Goal: Find specific page/section: Find specific page/section

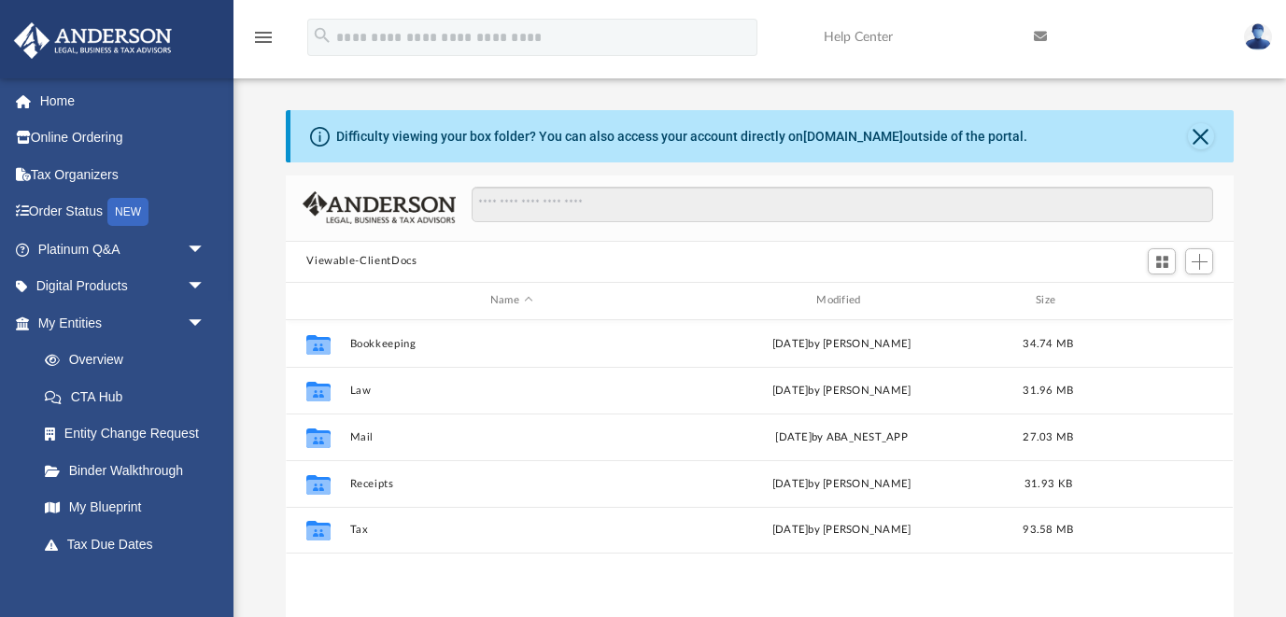
scroll to position [424, 947]
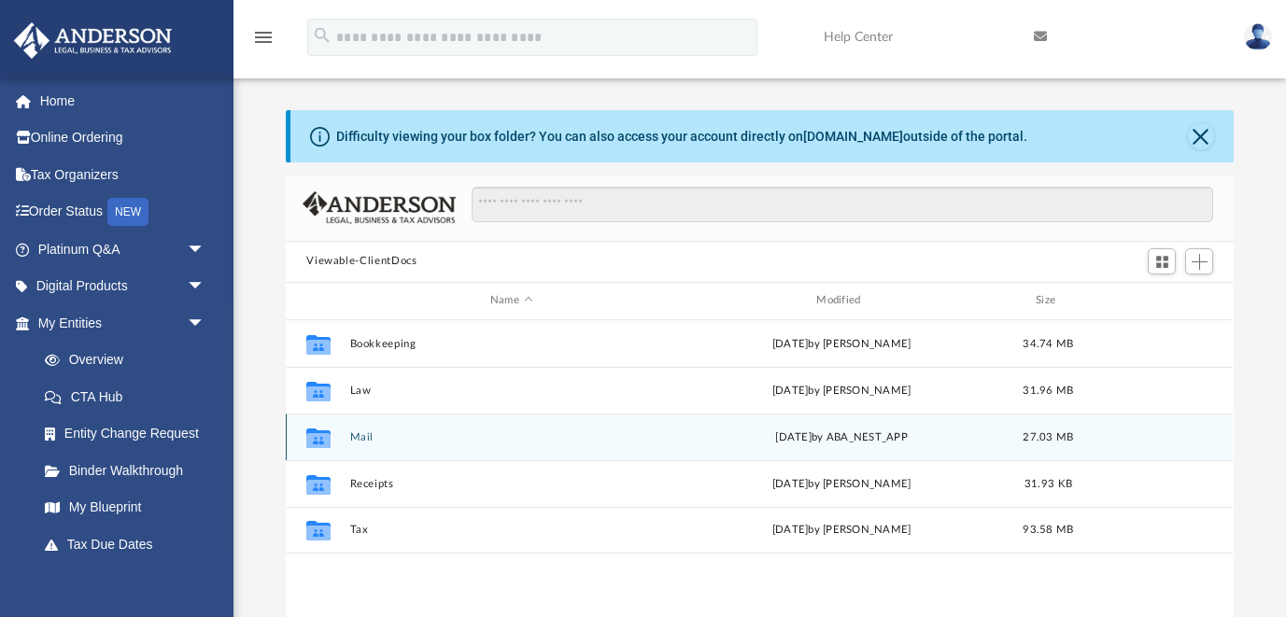
click at [365, 436] on button "Mail" at bounding box center [511, 437] width 322 height 12
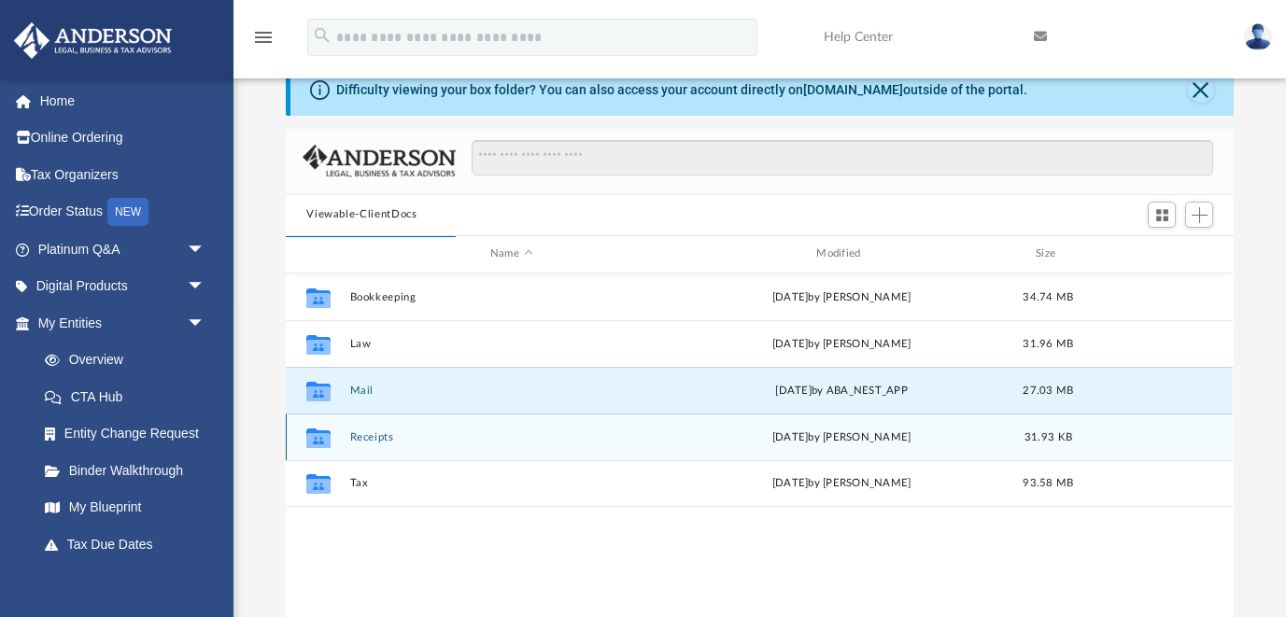
scroll to position [49, 0]
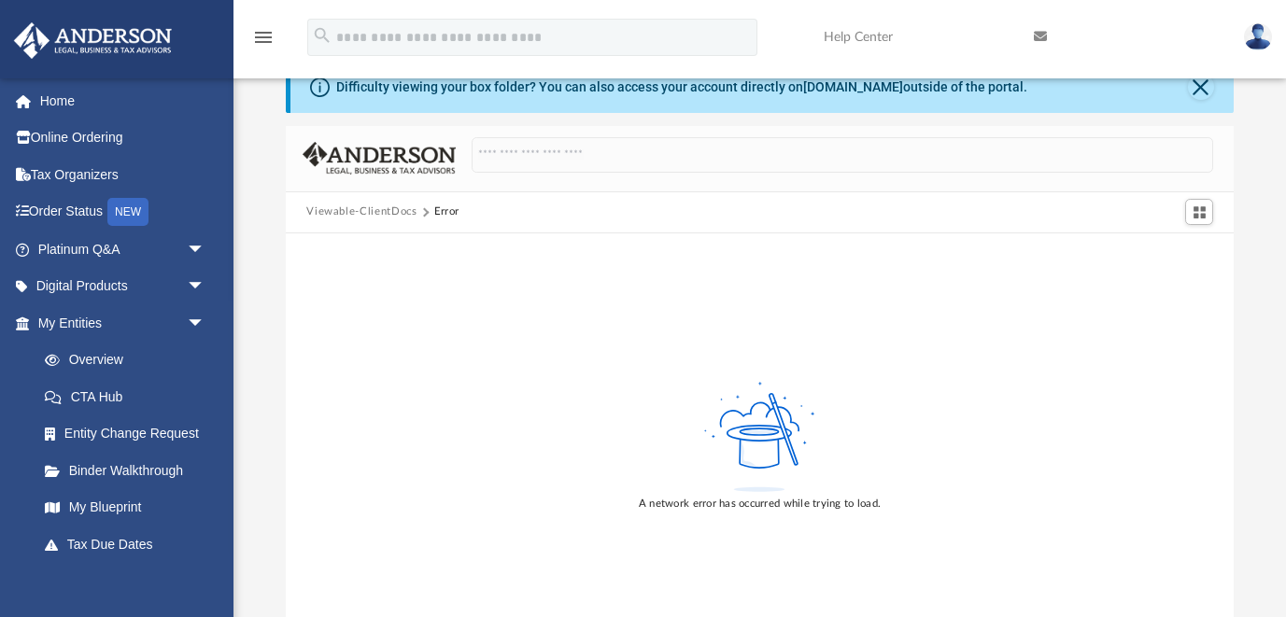
click at [1251, 35] on img at bounding box center [1258, 36] width 28 height 27
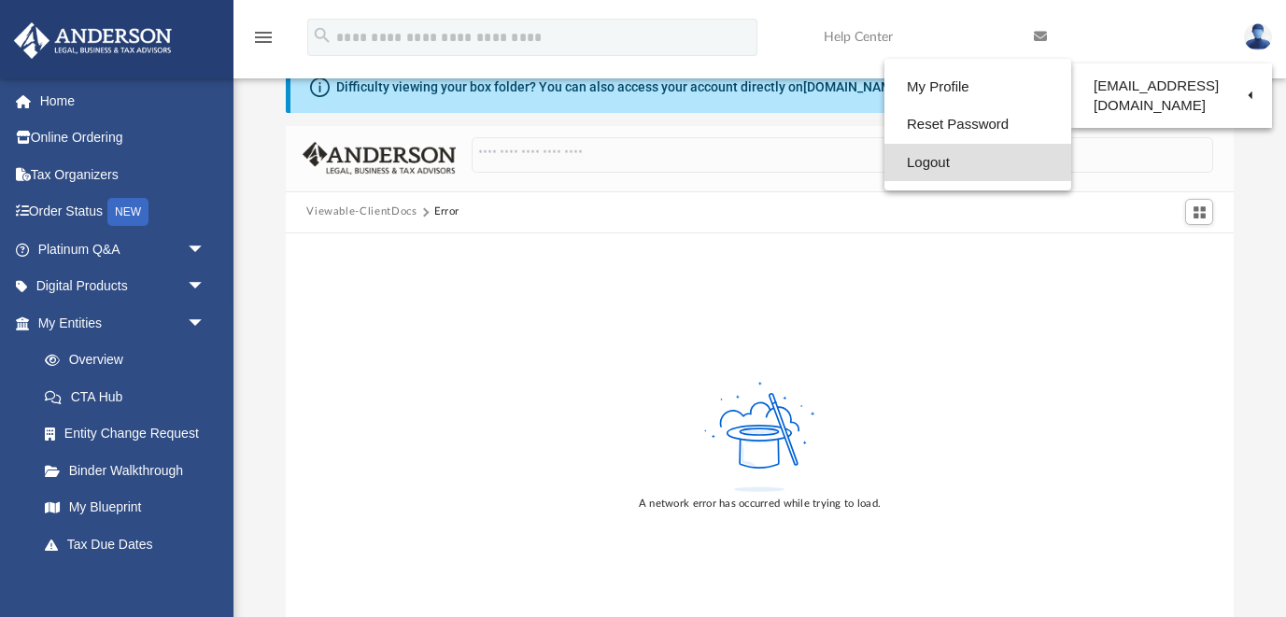
click at [888, 160] on link "Logout" at bounding box center [977, 163] width 187 height 38
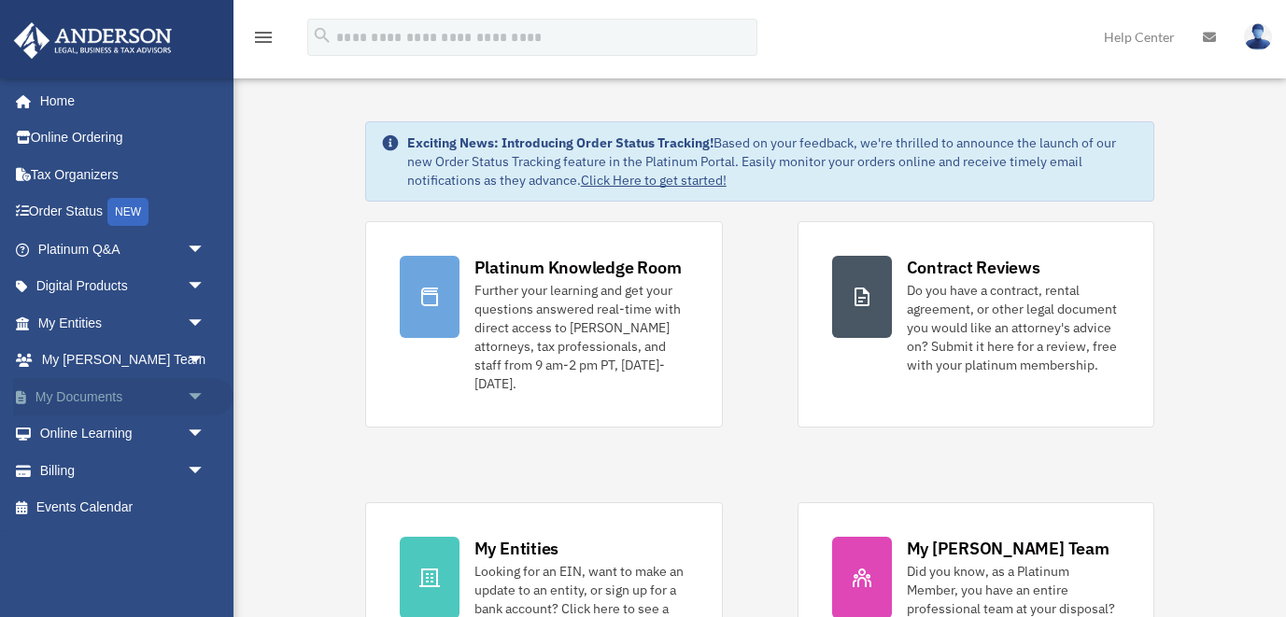
click at [78, 392] on link "My Documents arrow_drop_down" at bounding box center [123, 396] width 220 height 37
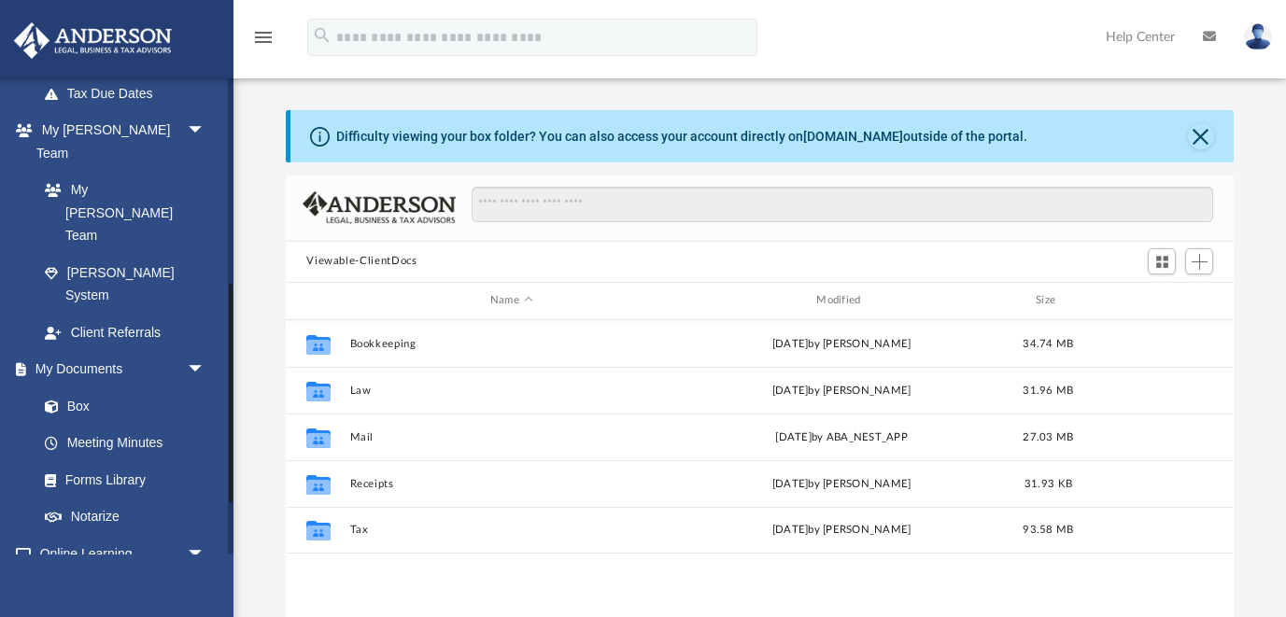
scroll to position [452, 0]
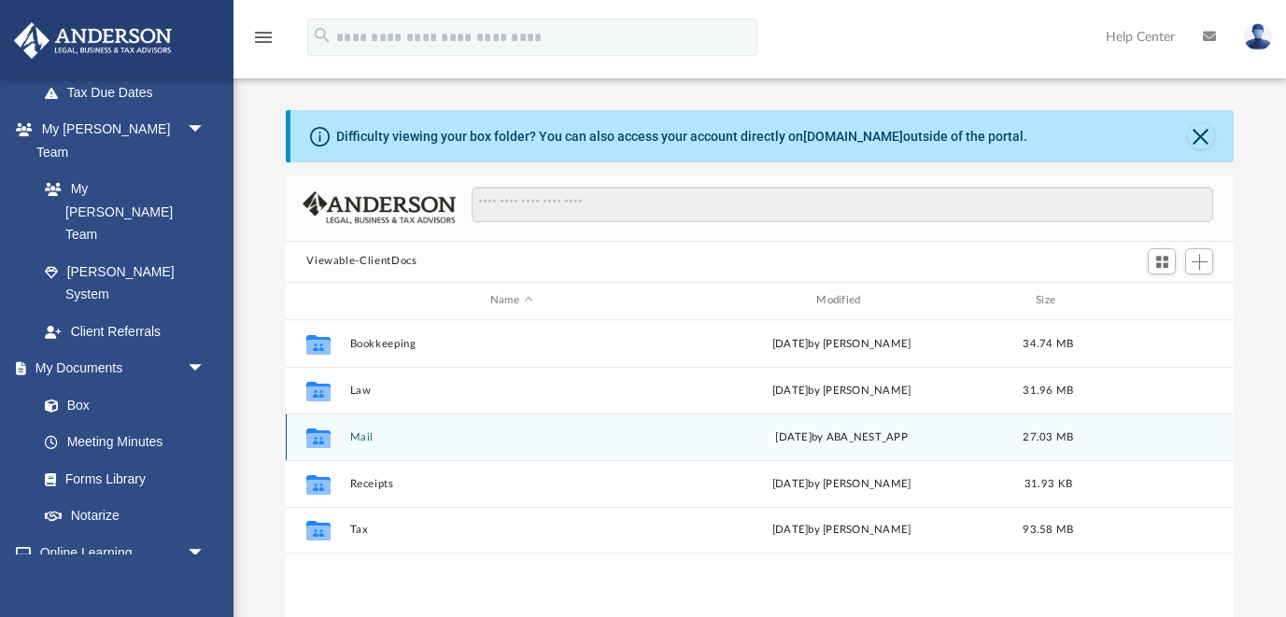
click at [348, 429] on div "Collaborated Folder Mail [DATE] by ABA_NEST_APP 27.03 MB" at bounding box center [759, 437] width 947 height 47
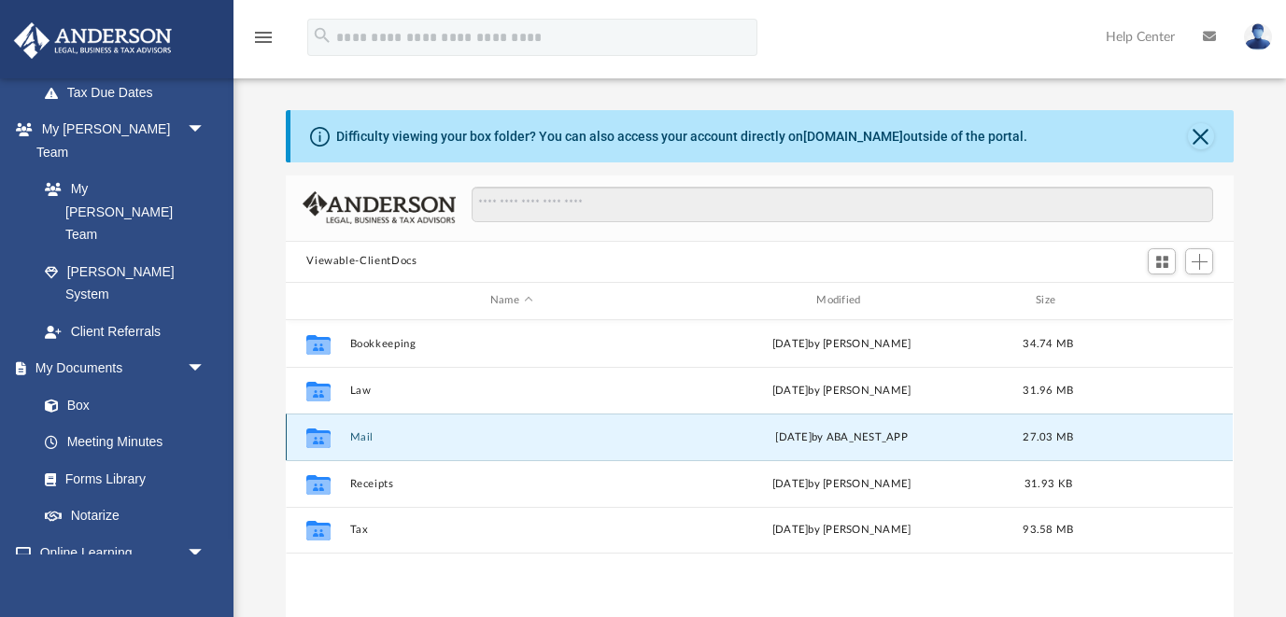
click at [368, 434] on button "Mail" at bounding box center [511, 437] width 322 height 12
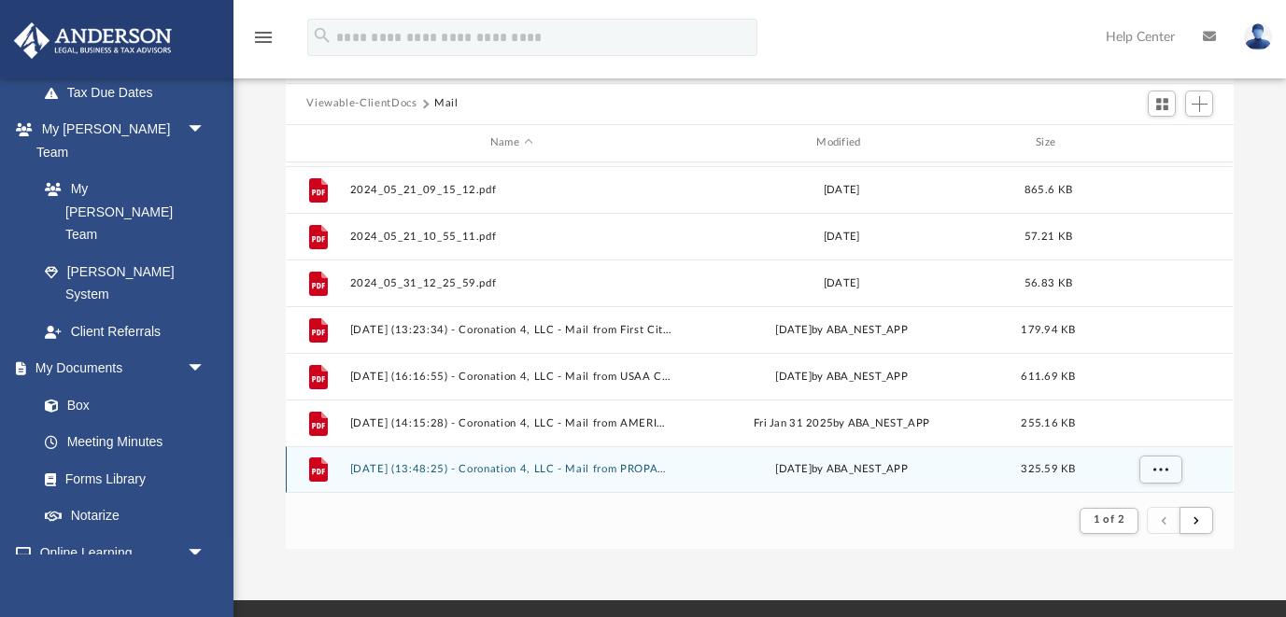
scroll to position [161, 0]
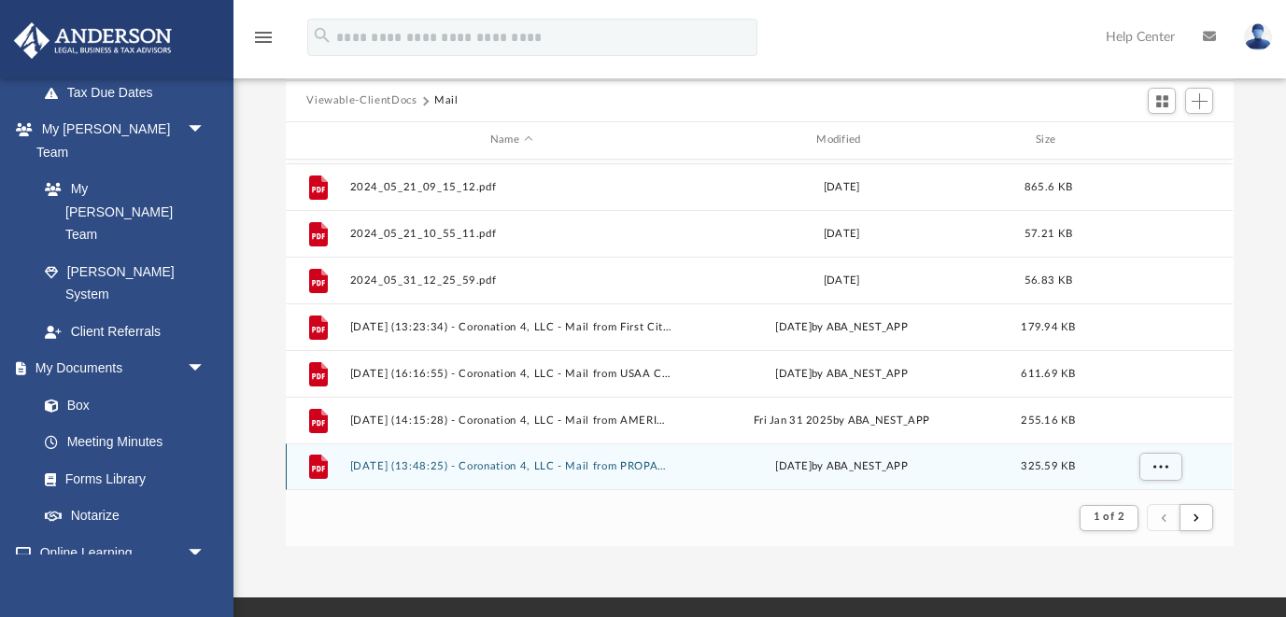
click at [634, 461] on button "[DATE] (13:48:25) - Coronation 4, LLC - Mail from PROPAY INC.pdf" at bounding box center [511, 466] width 322 height 12
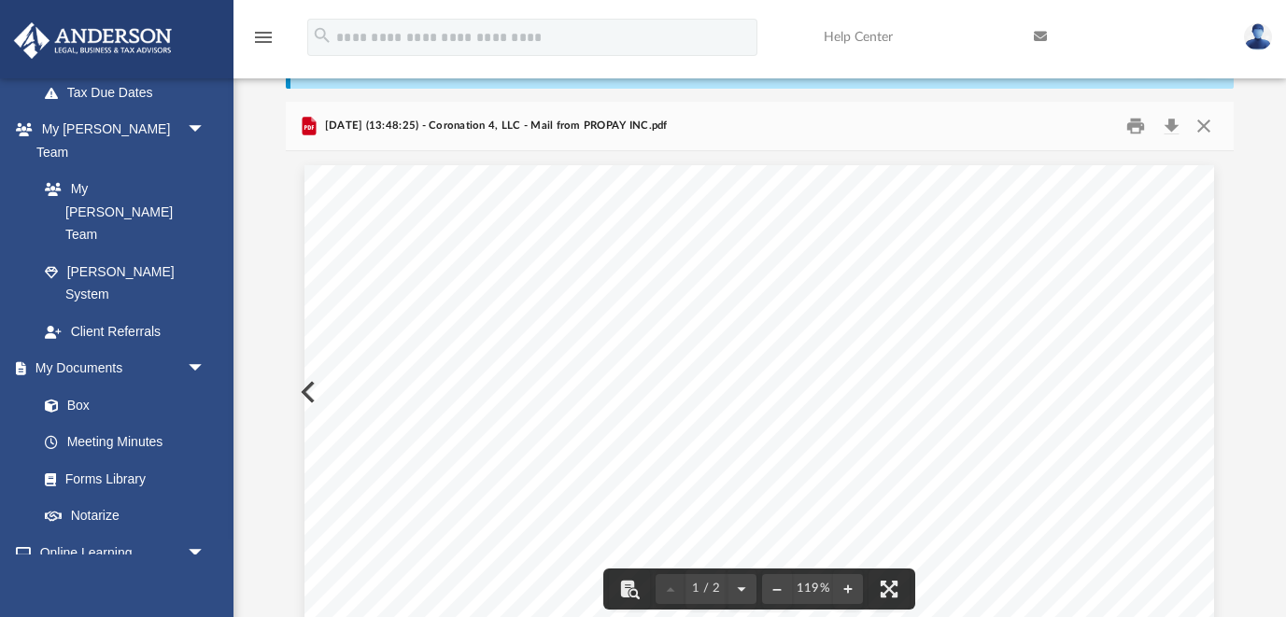
scroll to position [0, 0]
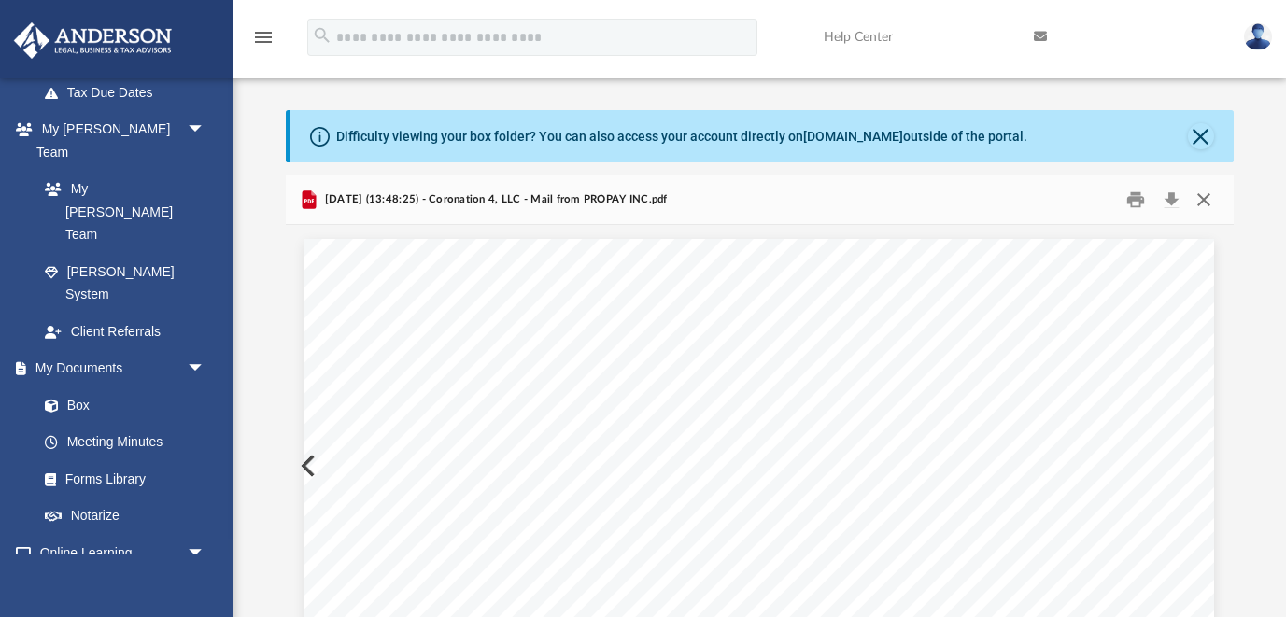
click at [1214, 194] on button "Close" at bounding box center [1204, 199] width 34 height 29
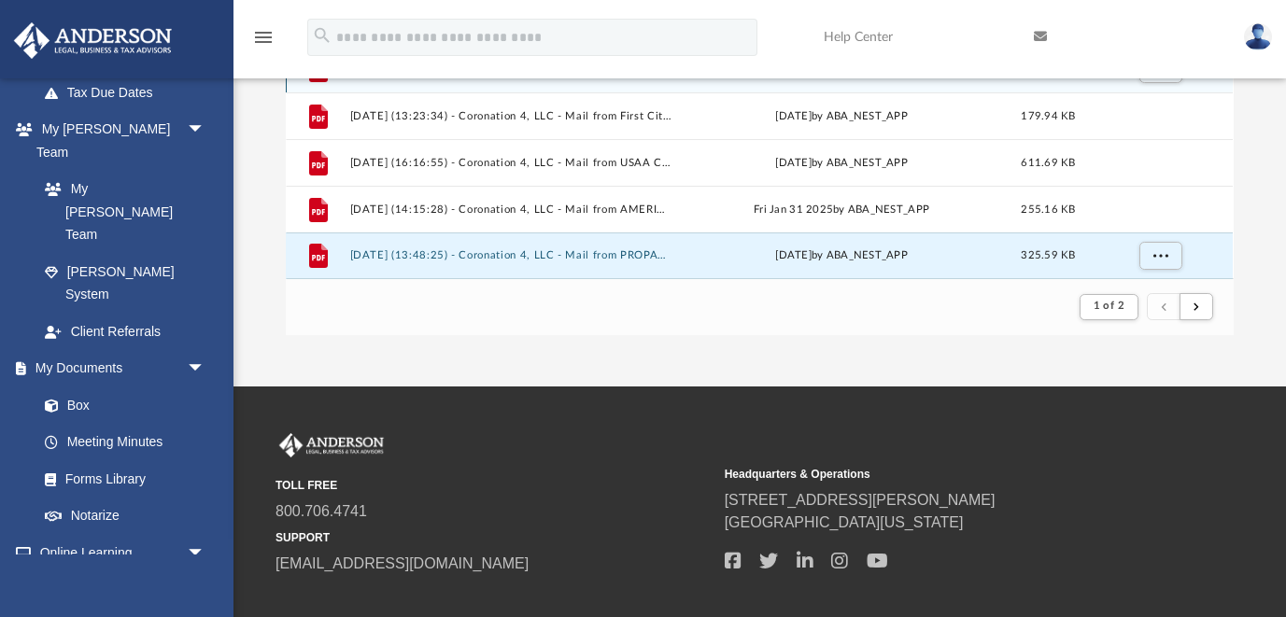
scroll to position [432, 0]
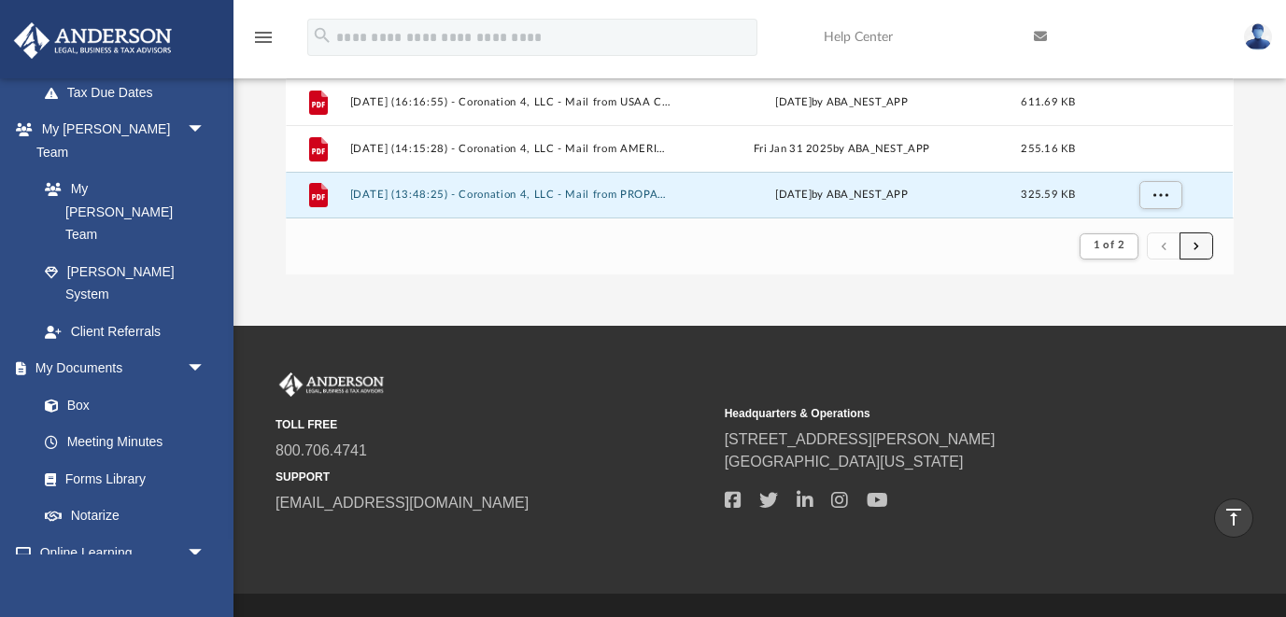
click at [1200, 240] on button "submit" at bounding box center [1196, 246] width 34 height 27
click at [1193, 246] on span "submit" at bounding box center [1196, 246] width 6 height 10
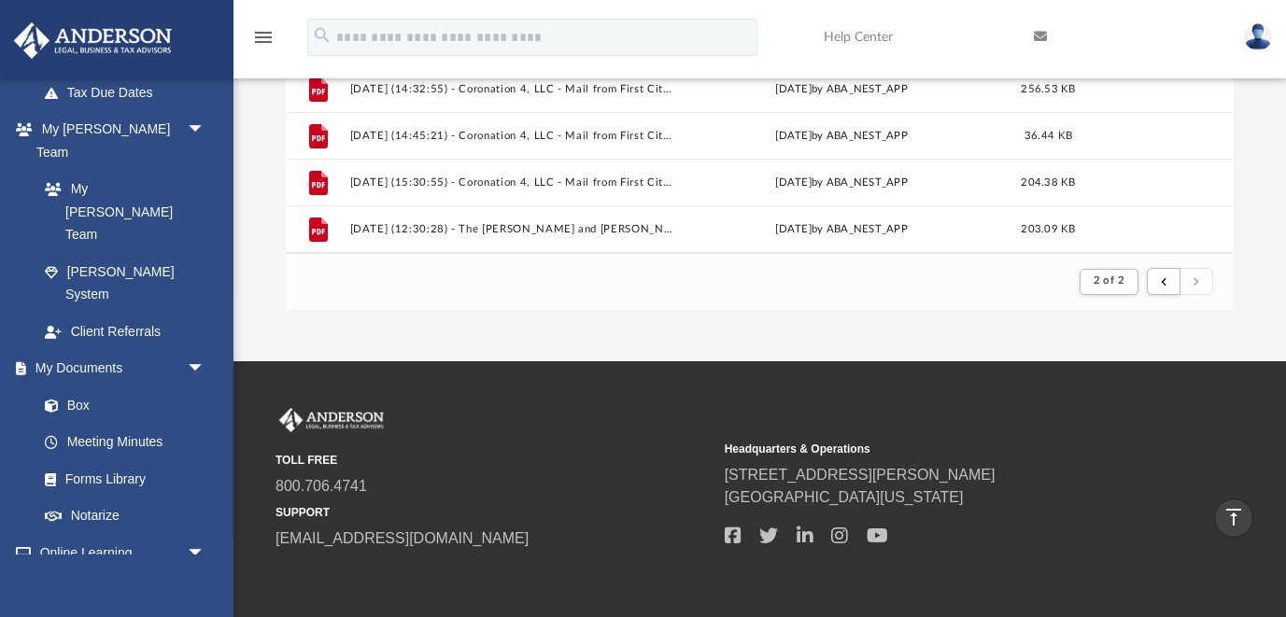
scroll to position [136, 0]
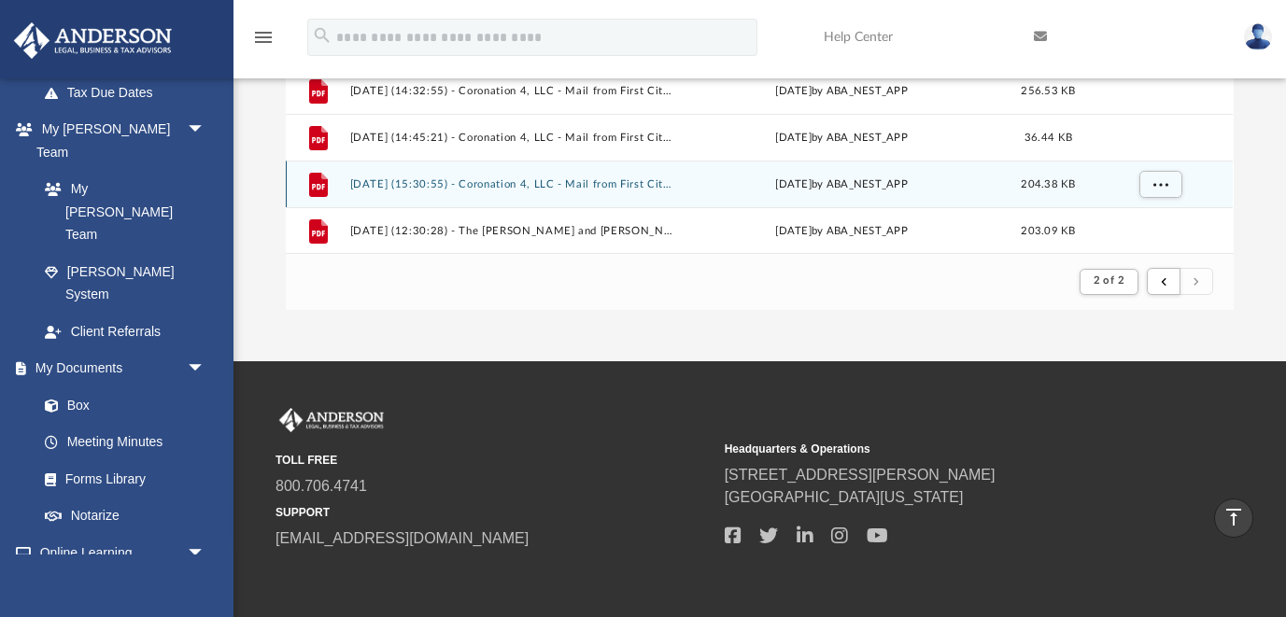
click at [547, 178] on button "[DATE] (15:30:55) - Coronation 4, LLC - Mail from First Citizens Bank.pdf" at bounding box center [511, 184] width 322 height 12
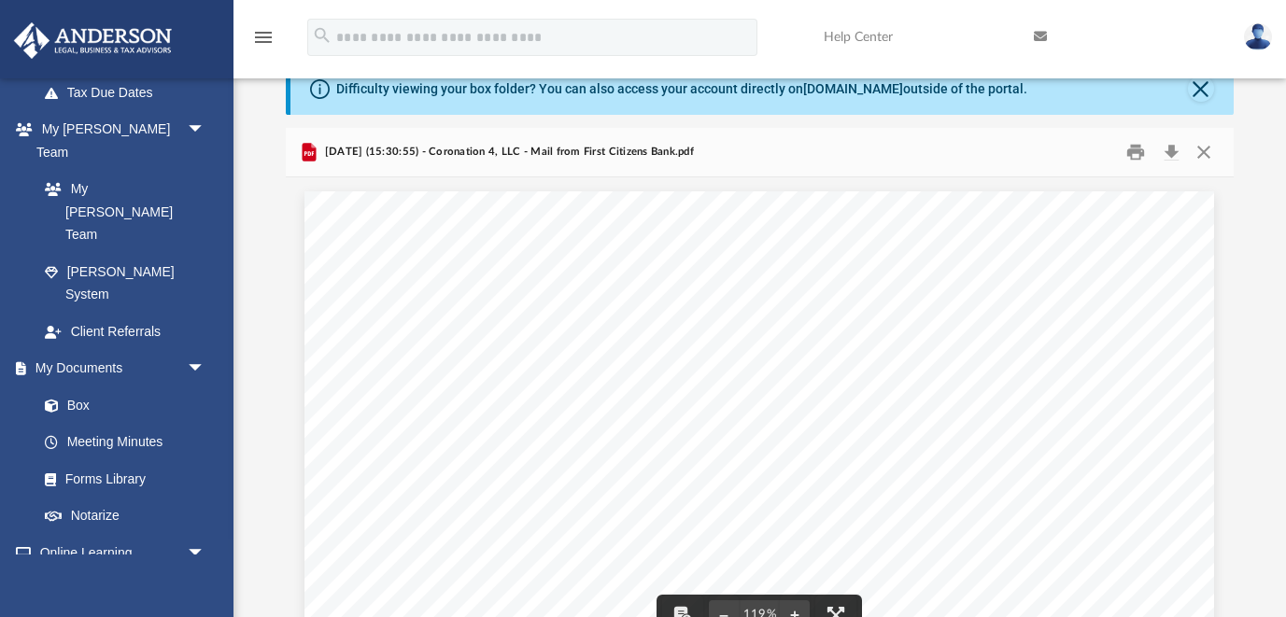
scroll to position [0, 0]
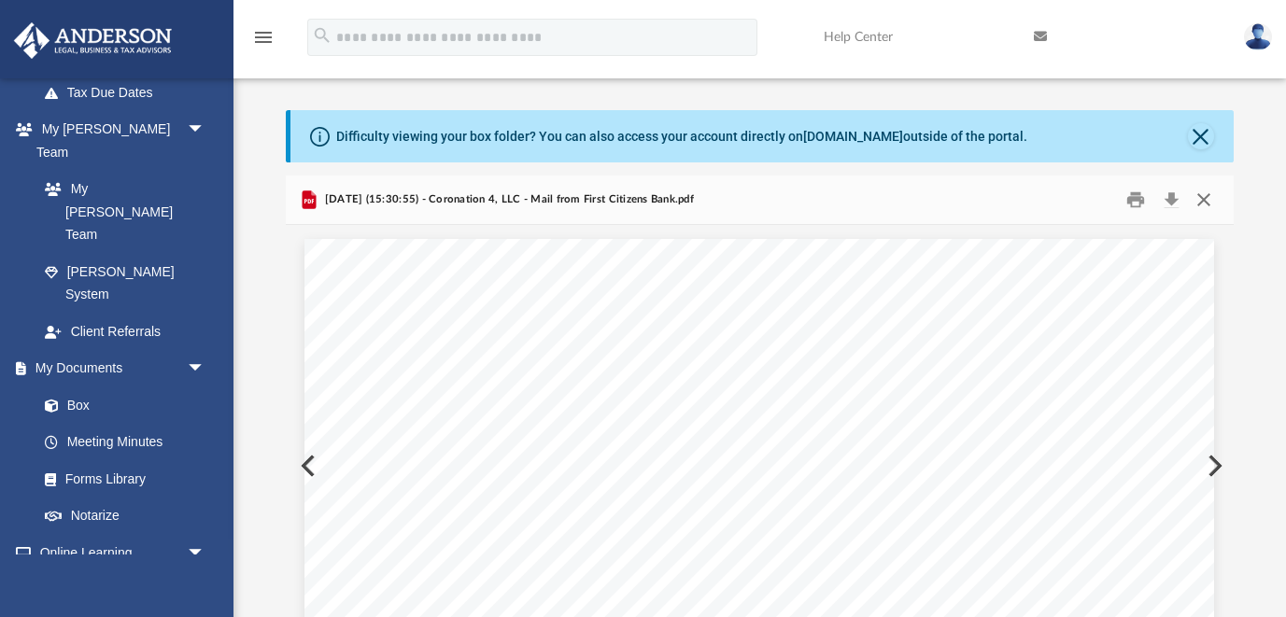
click at [1205, 195] on button "Close" at bounding box center [1204, 199] width 34 height 29
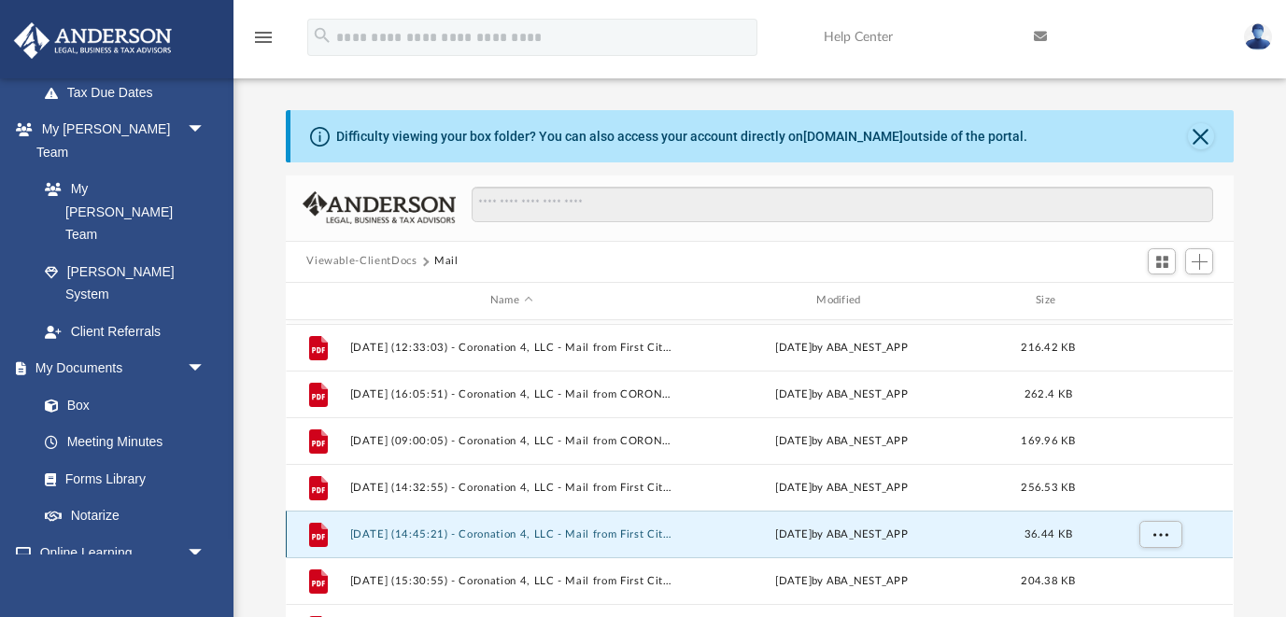
click at [630, 531] on button "[DATE] (14:45:21) - Coronation 4, LLC - Mail from First Citizens Bank.pdf" at bounding box center [511, 535] width 322 height 12
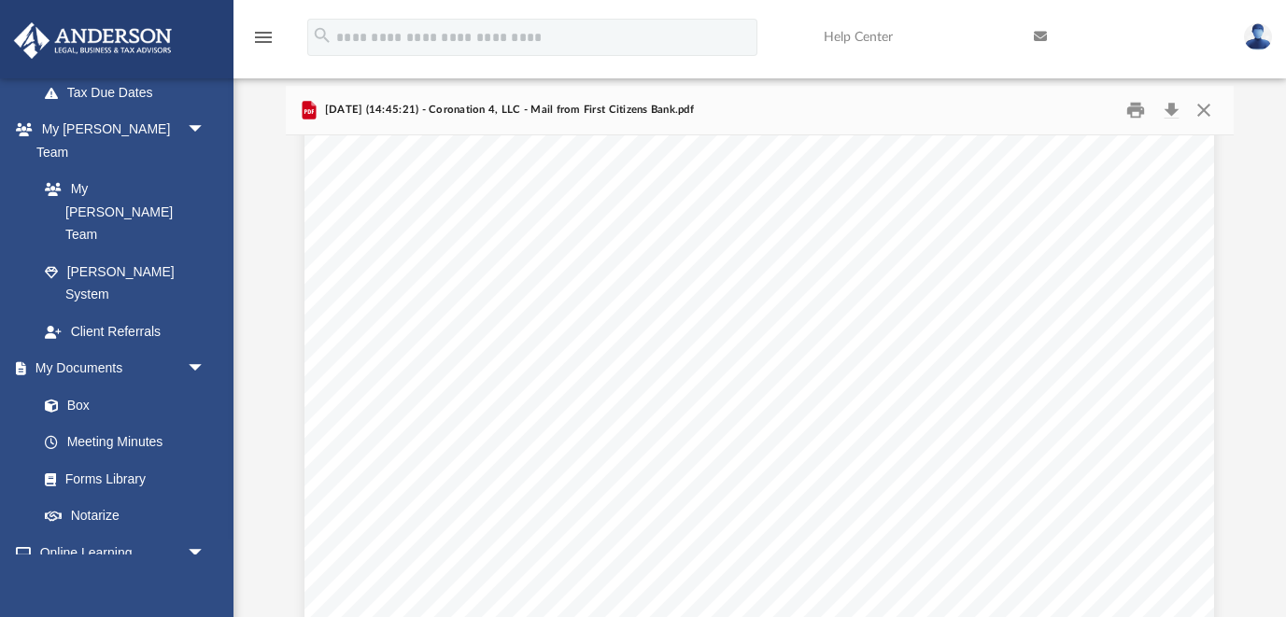
scroll to position [88, 0]
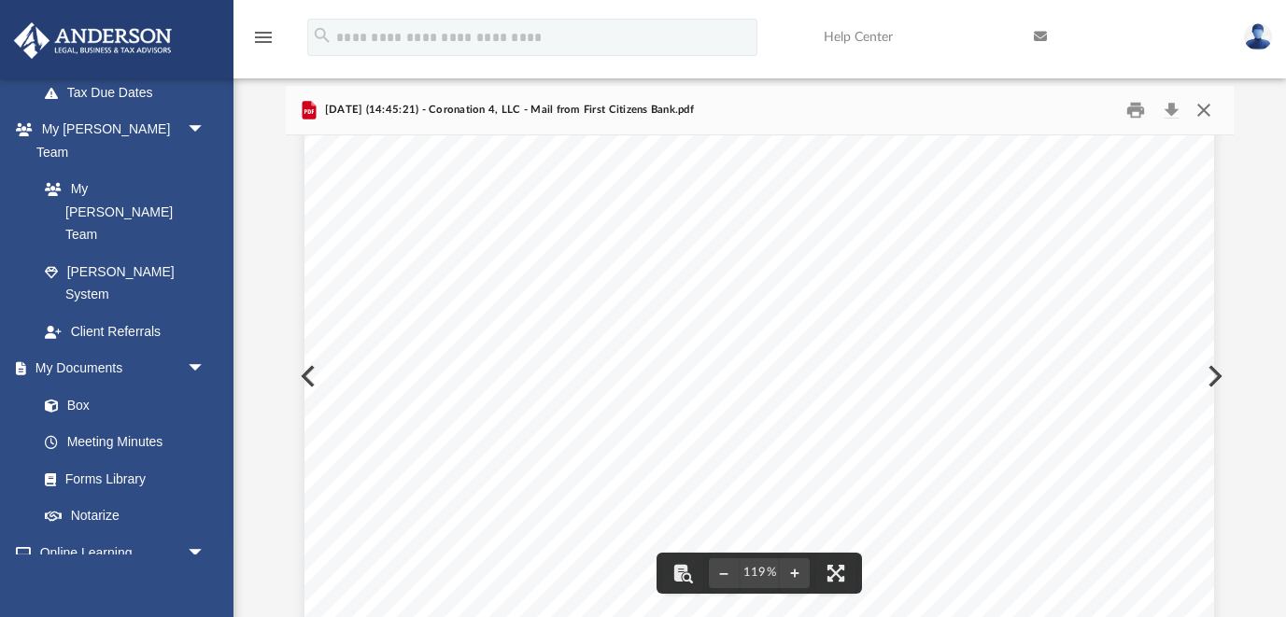
click at [1201, 113] on button "Close" at bounding box center [1204, 109] width 34 height 29
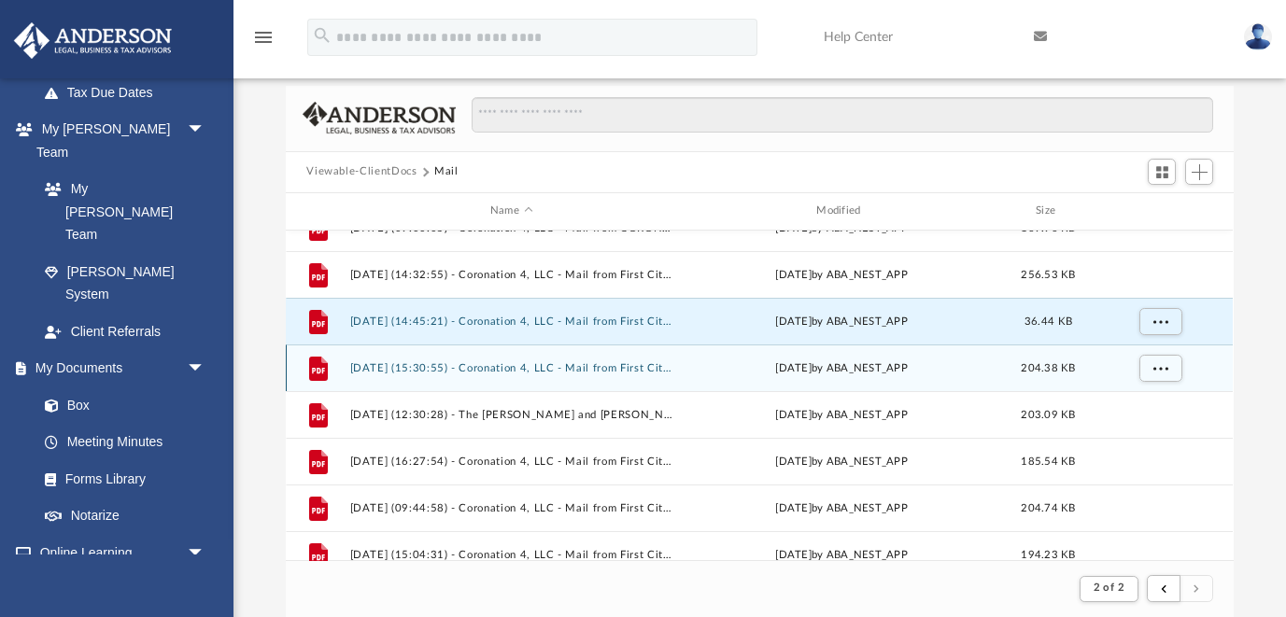
scroll to position [268, 0]
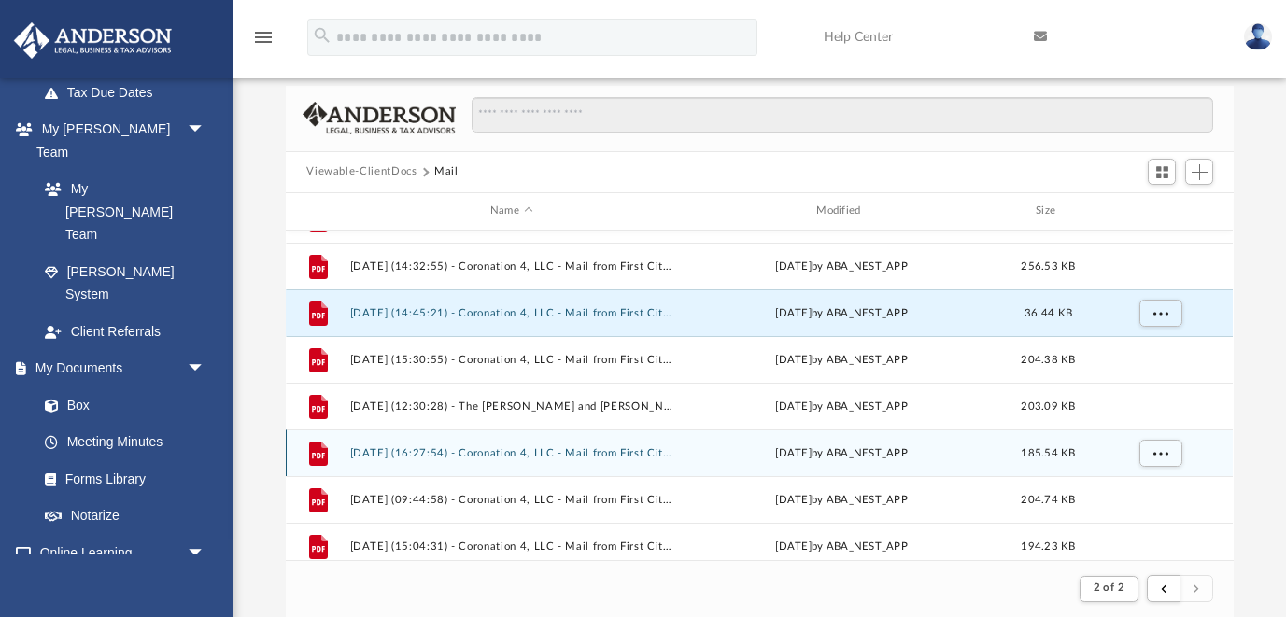
click at [626, 454] on button "[DATE] (16:27:54) - Coronation 4, LLC - Mail from First Citizens Bank.pdf" at bounding box center [511, 453] width 322 height 12
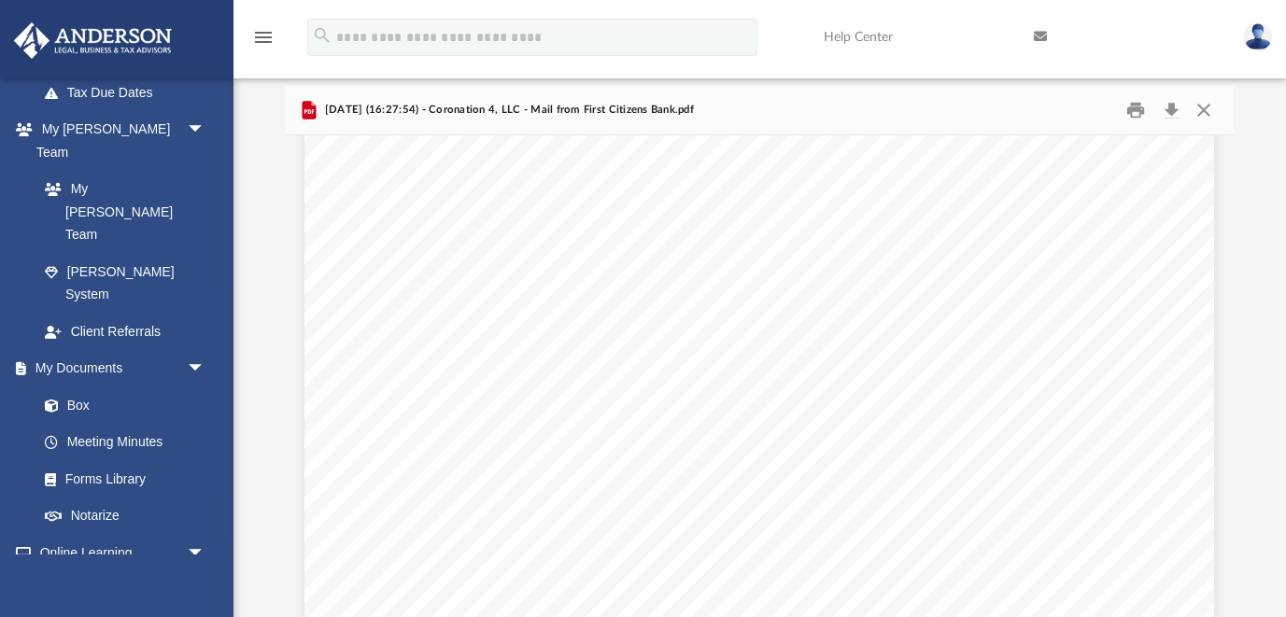
scroll to position [0, 0]
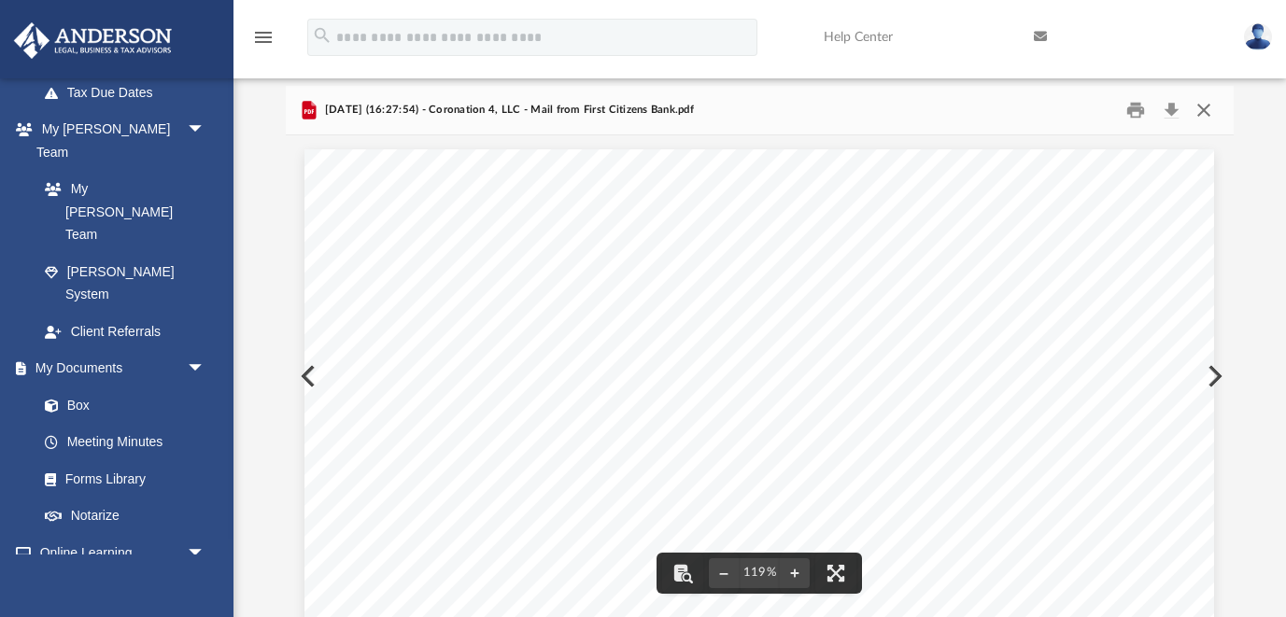
click at [1207, 109] on button "Close" at bounding box center [1204, 109] width 34 height 29
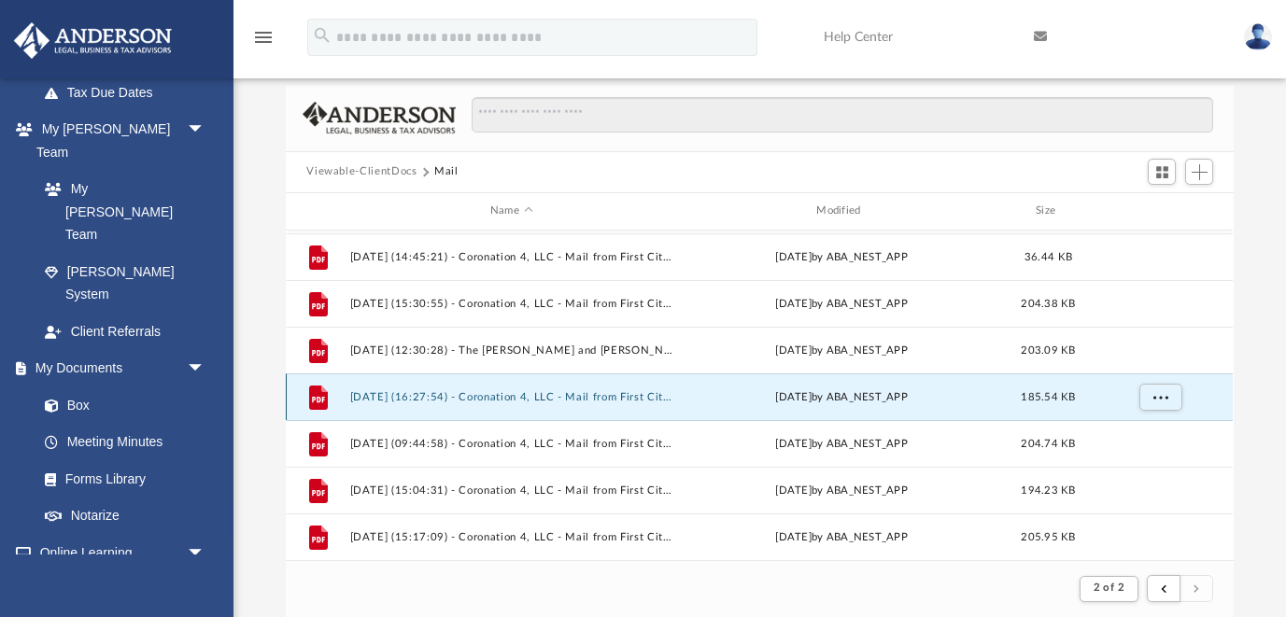
scroll to position [326, 0]
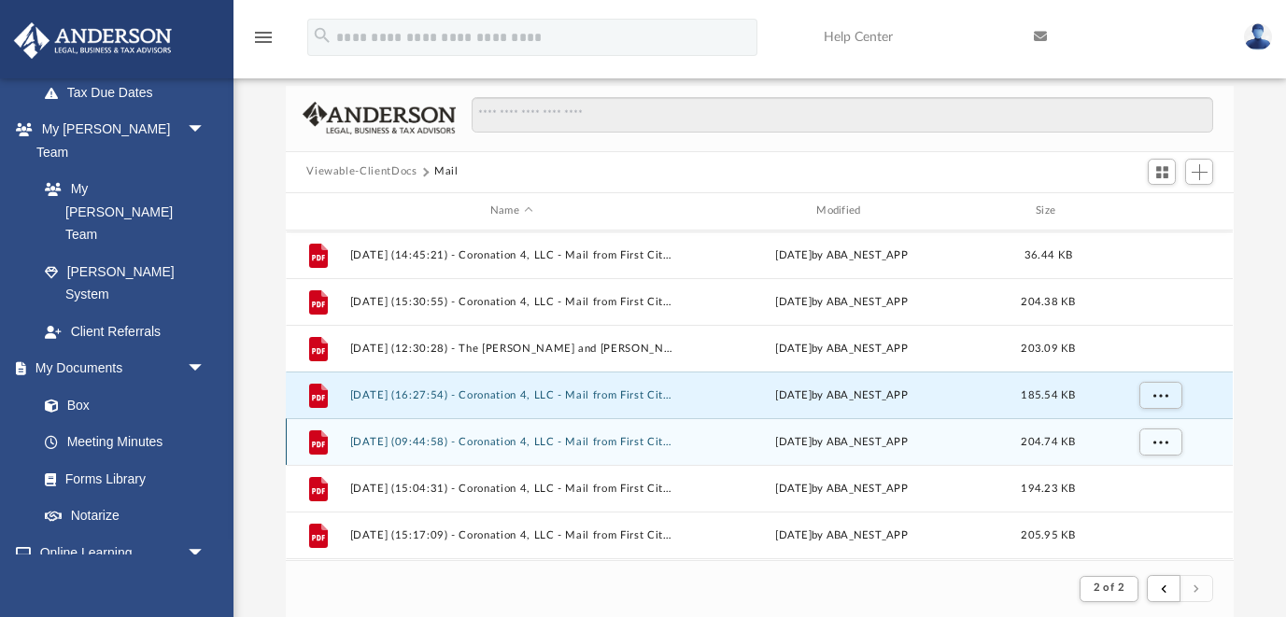
click at [644, 439] on button "[DATE] (09:44:58) - Coronation 4, LLC - Mail from First Citizens Bank.pdf" at bounding box center [511, 442] width 322 height 12
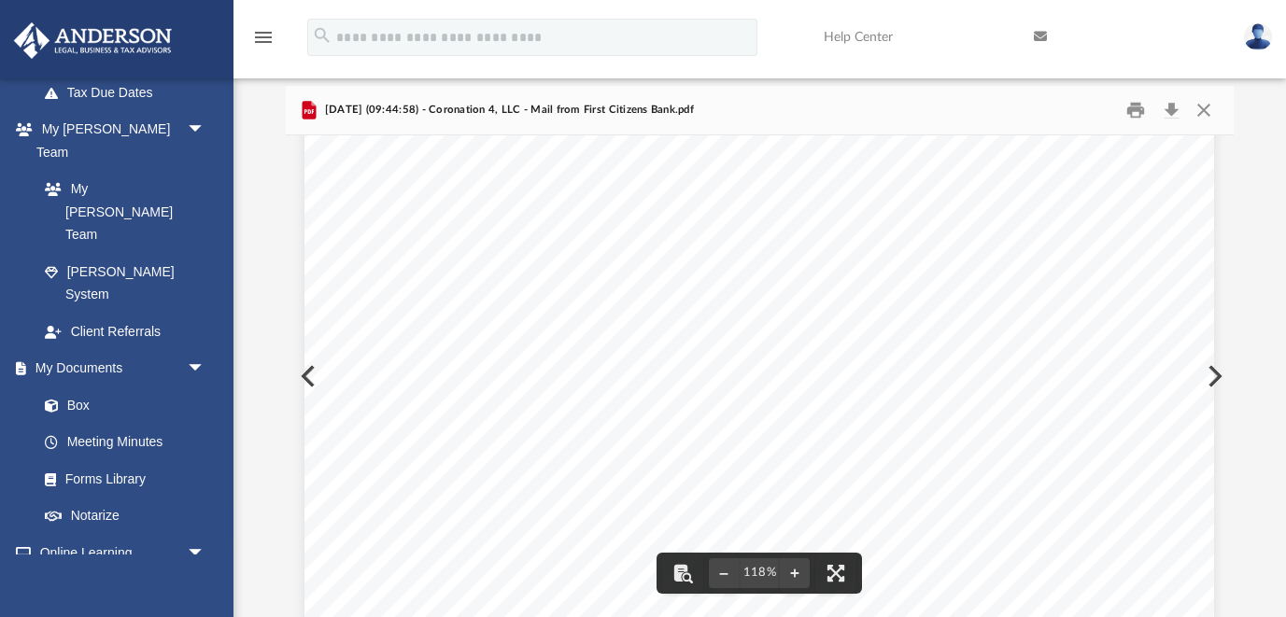
scroll to position [7, 0]
click at [1201, 112] on button "Close" at bounding box center [1204, 109] width 34 height 29
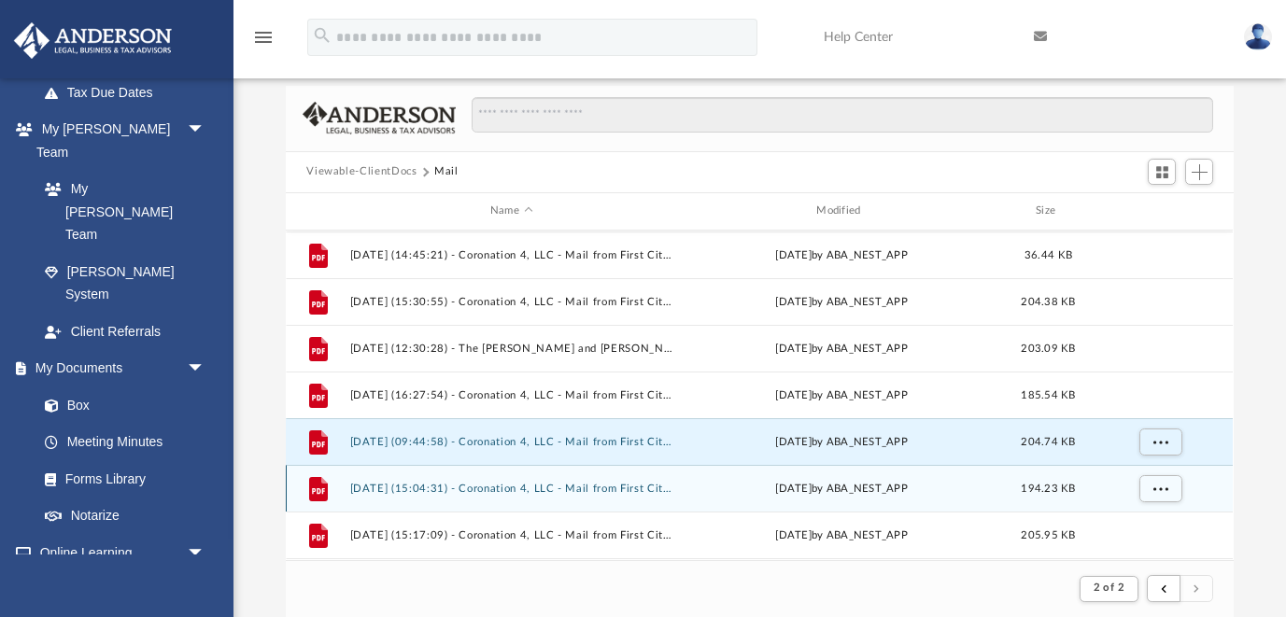
click at [593, 483] on button "[DATE] (15:04:31) - Coronation 4, LLC - Mail from First Citizens Bank.pdf" at bounding box center [511, 489] width 322 height 12
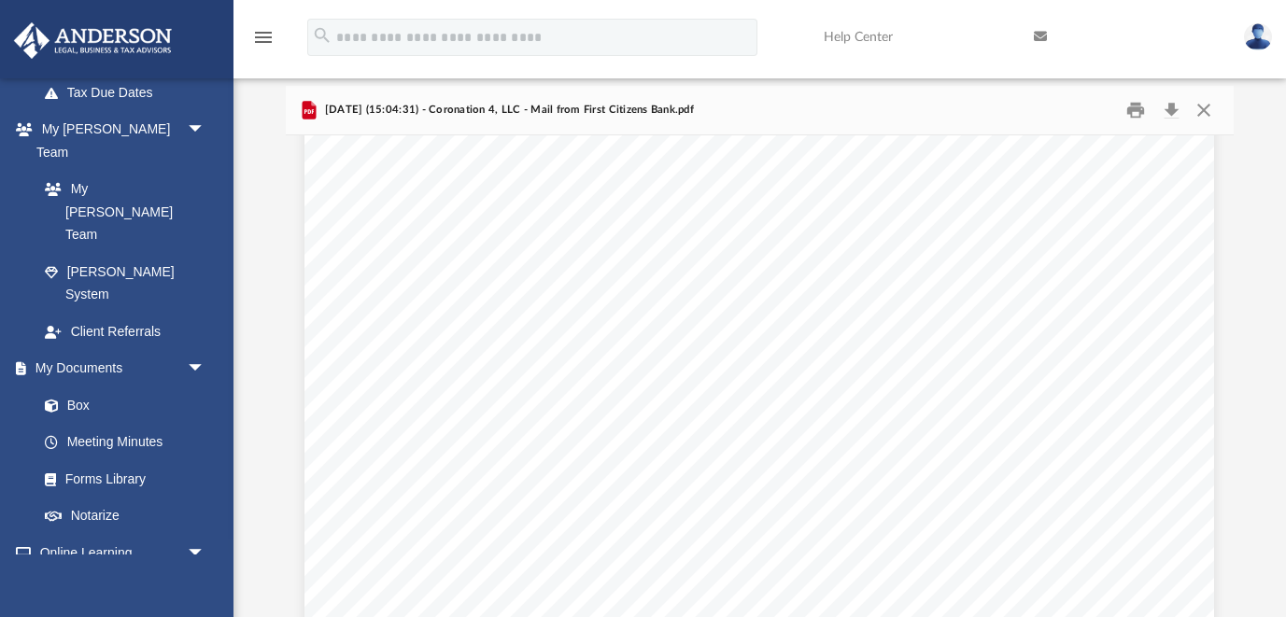
scroll to position [254, 0]
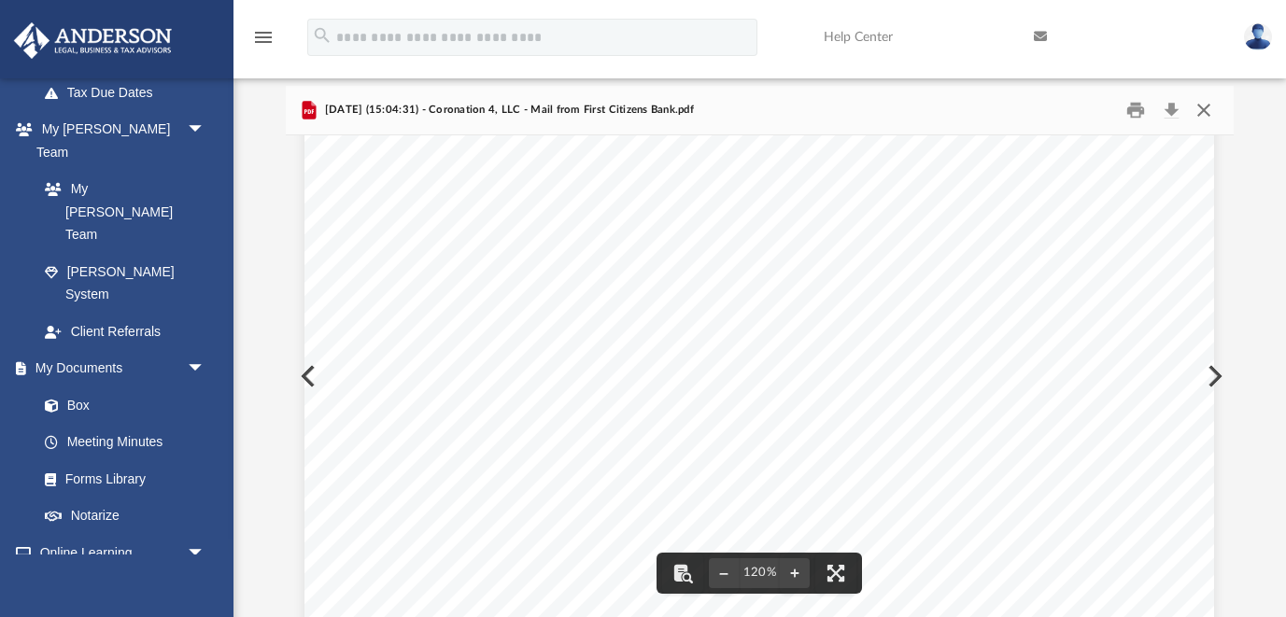
click at [1203, 109] on button "Close" at bounding box center [1204, 109] width 34 height 29
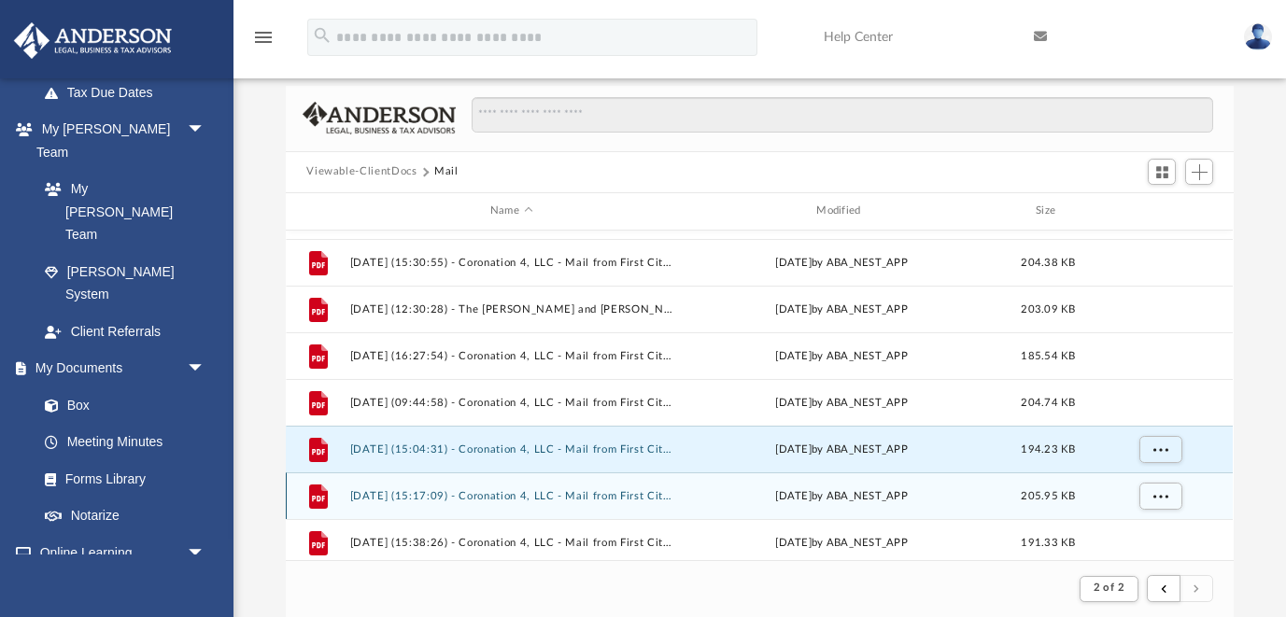
scroll to position [364, 0]
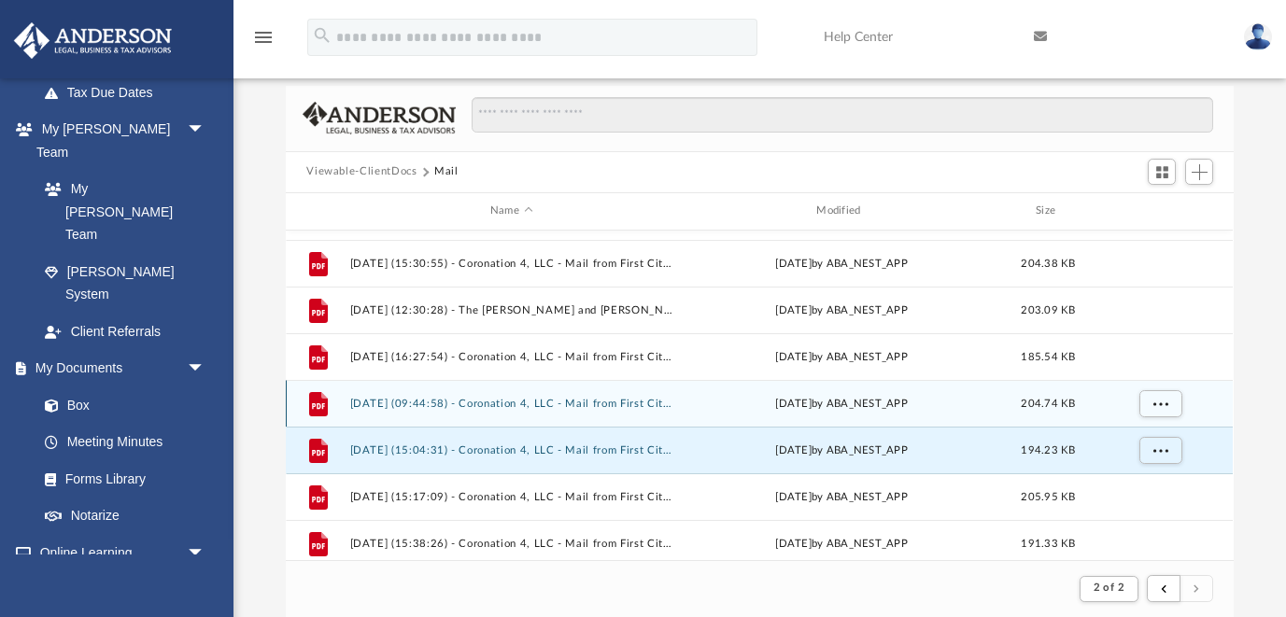
click at [616, 401] on button "[DATE] (09:44:58) - Coronation 4, LLC - Mail from First Citizens Bank.pdf" at bounding box center [511, 404] width 322 height 12
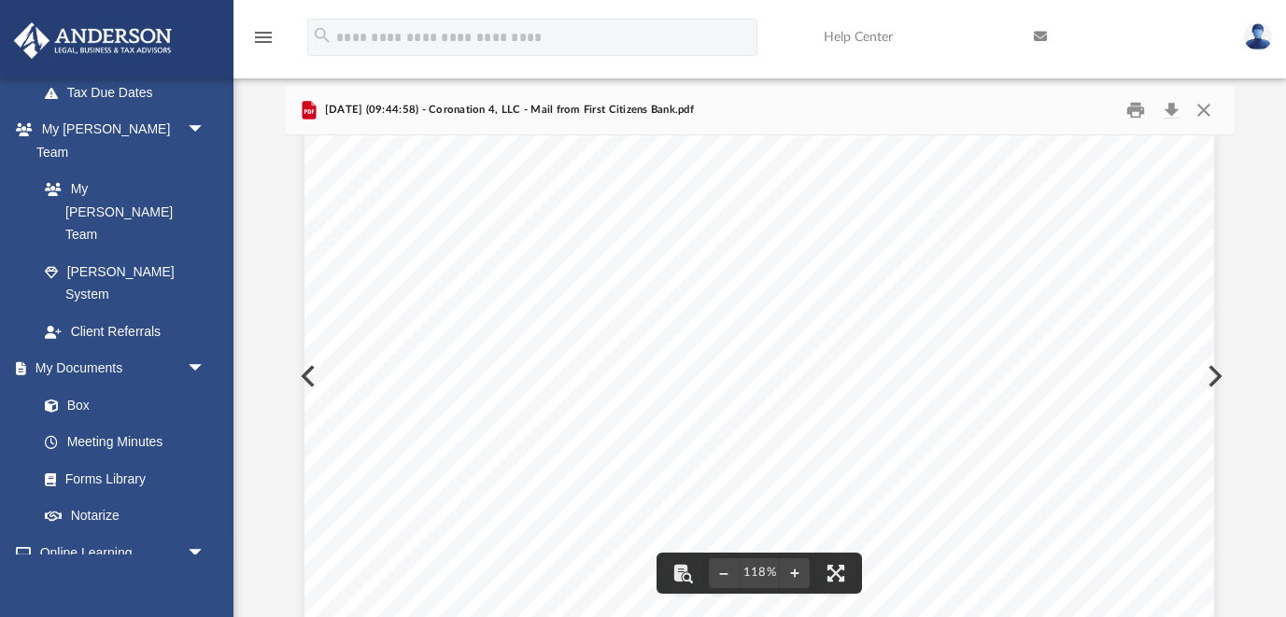
scroll to position [151, 0]
click at [1208, 105] on button "Close" at bounding box center [1204, 109] width 34 height 29
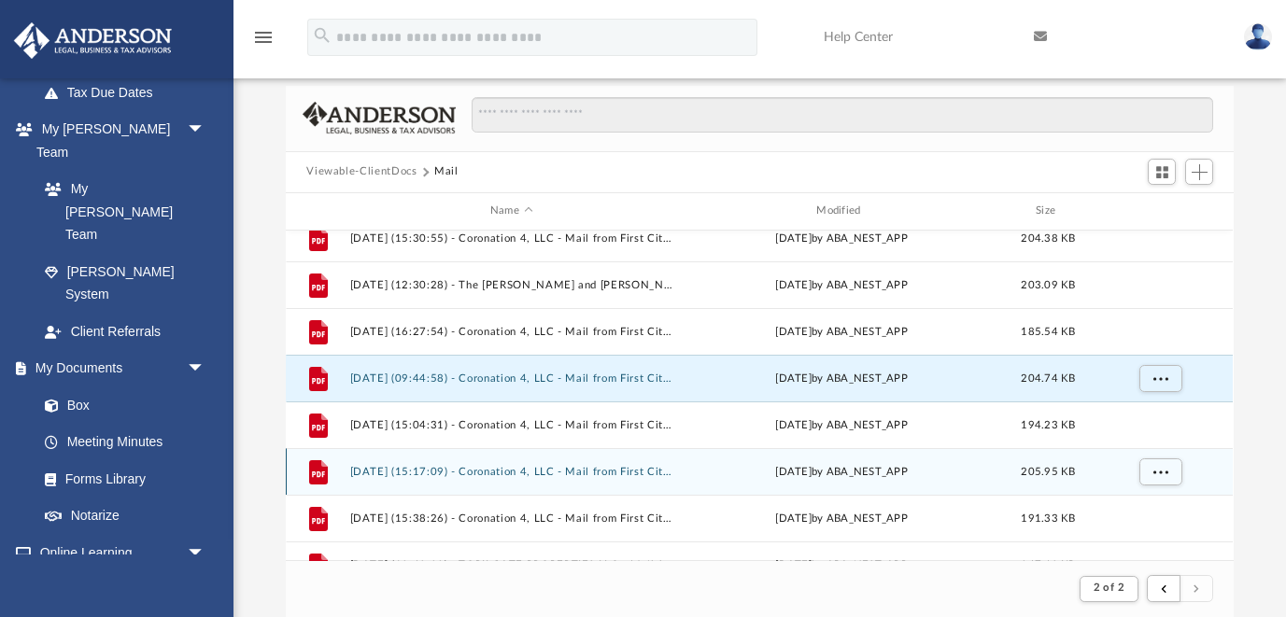
scroll to position [392, 0]
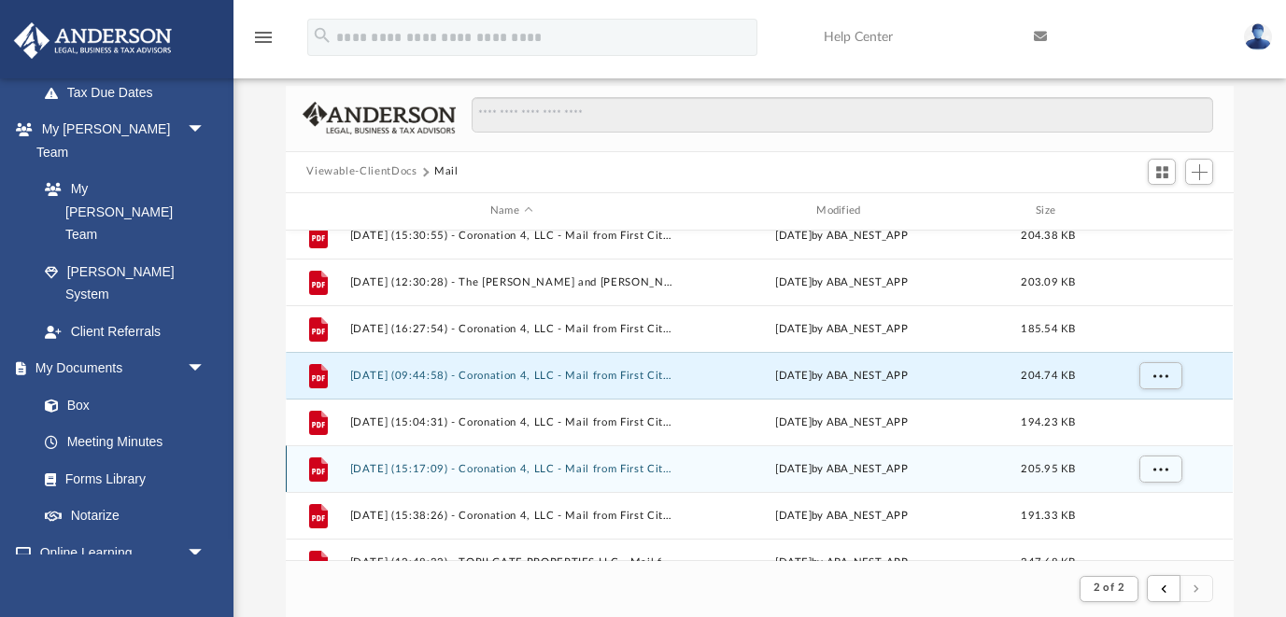
click at [705, 471] on div "Mon Jun 23 2025 by ABA_NEST_APP" at bounding box center [842, 468] width 322 height 17
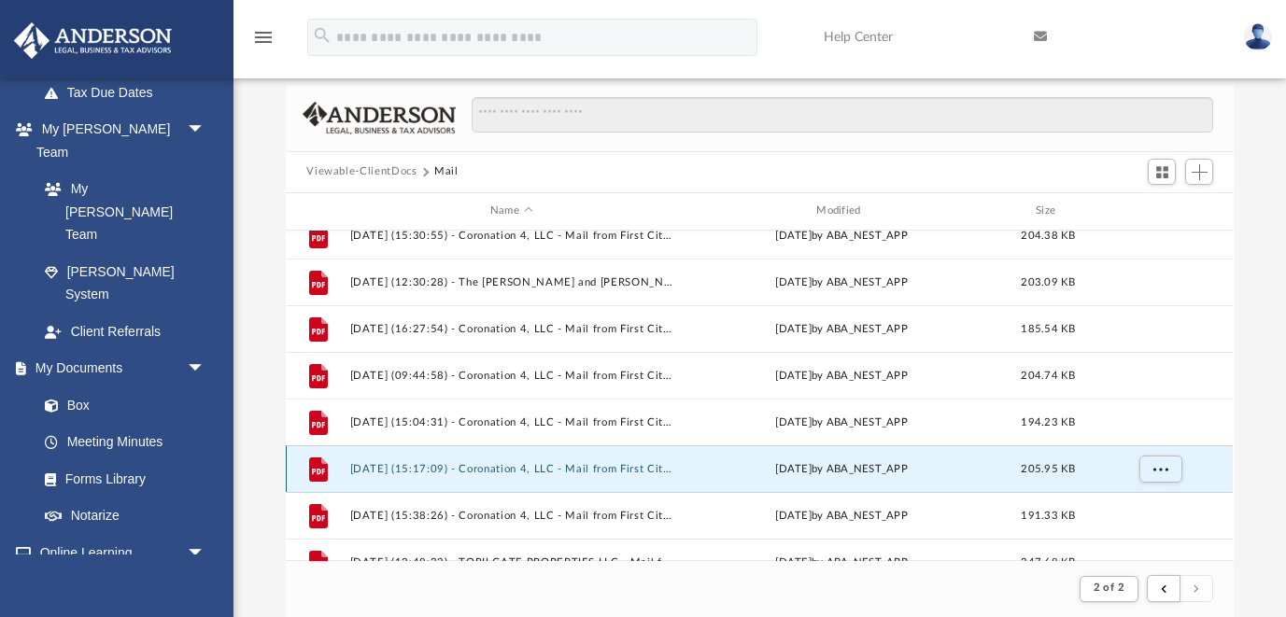
click at [645, 463] on button "[DATE] (15:17:09) - Coronation 4, LLC - Mail from First Citizens Bank.pdf" at bounding box center [511, 469] width 322 height 12
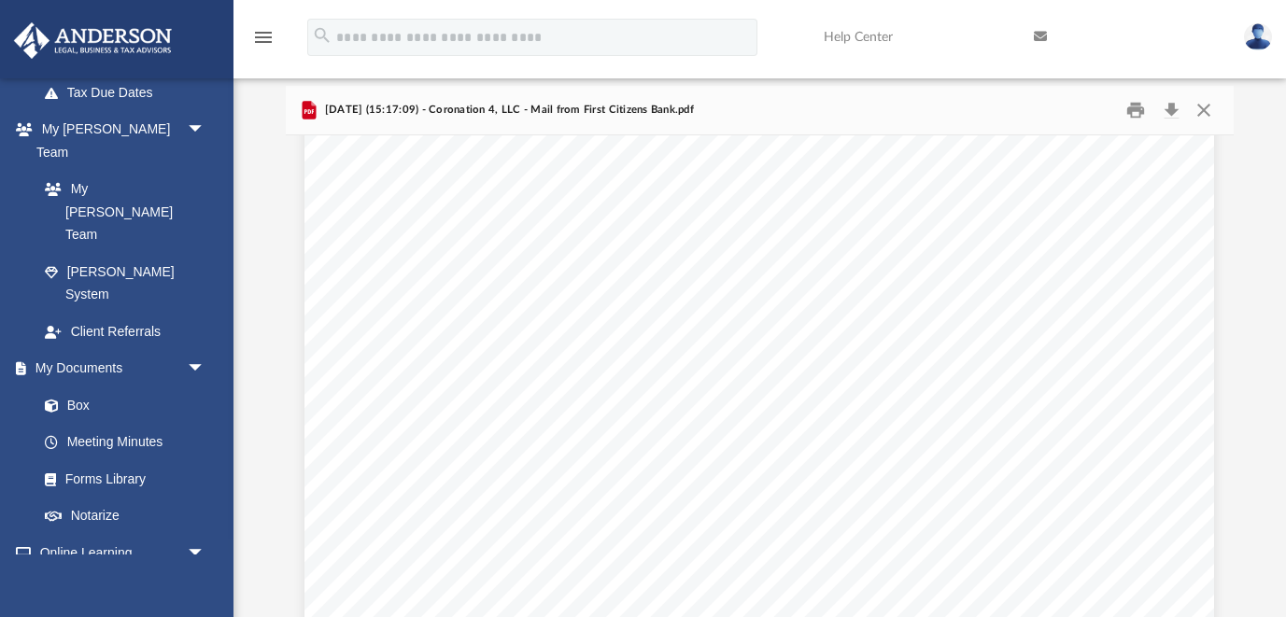
scroll to position [176, 0]
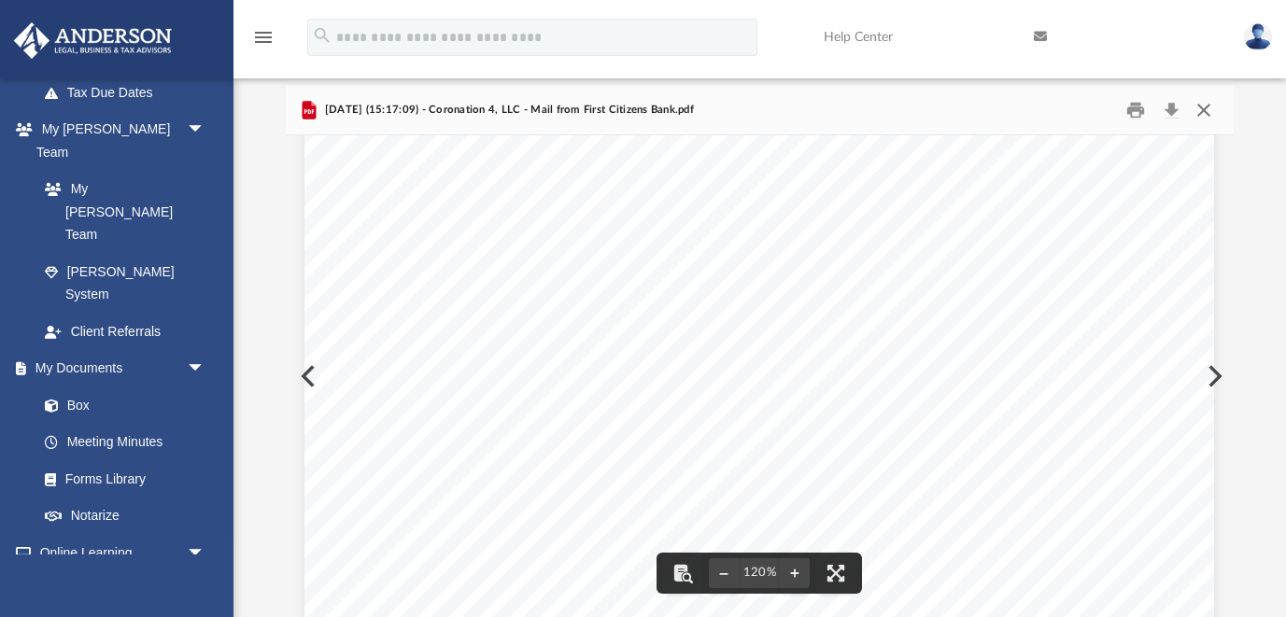
click at [1206, 109] on button "Close" at bounding box center [1204, 109] width 34 height 29
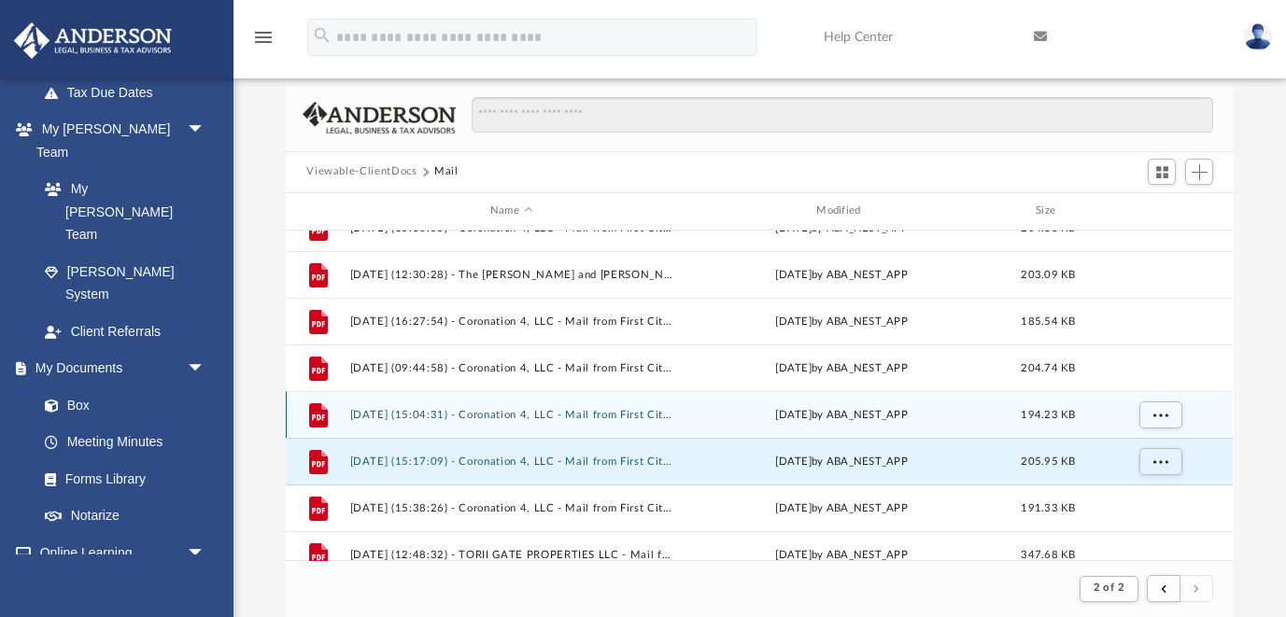
scroll to position [397, 0]
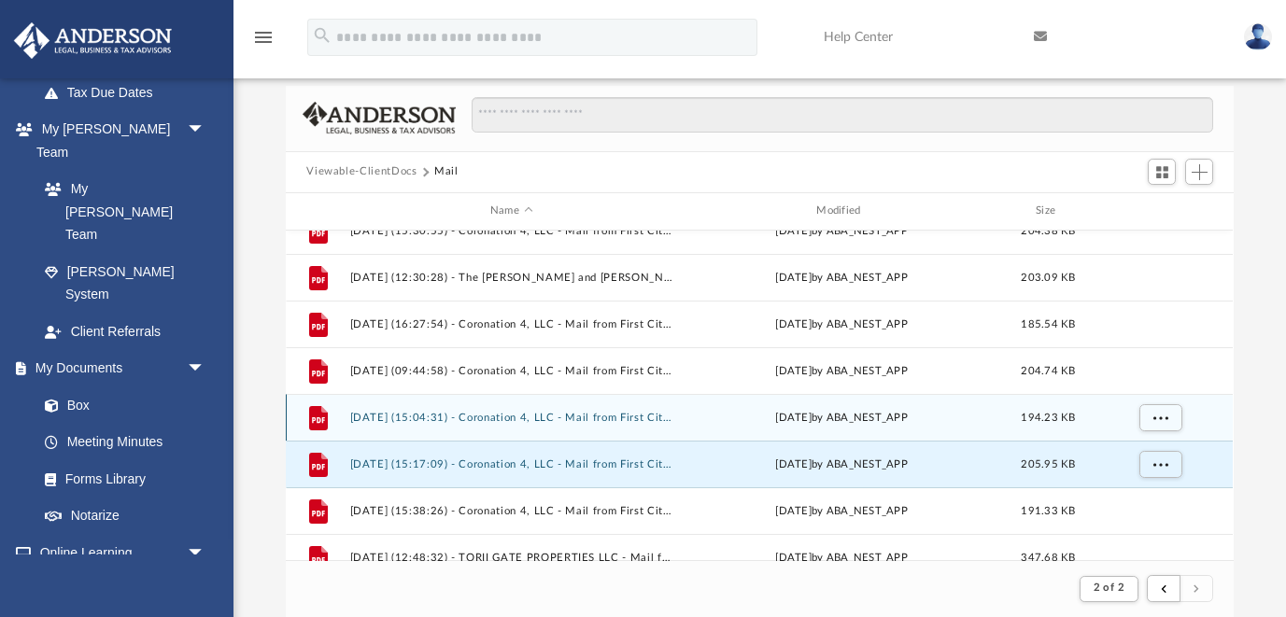
click at [651, 420] on button "[DATE] (15:04:31) - Coronation 4, LLC - Mail from First Citizens Bank.pdf" at bounding box center [511, 418] width 322 height 12
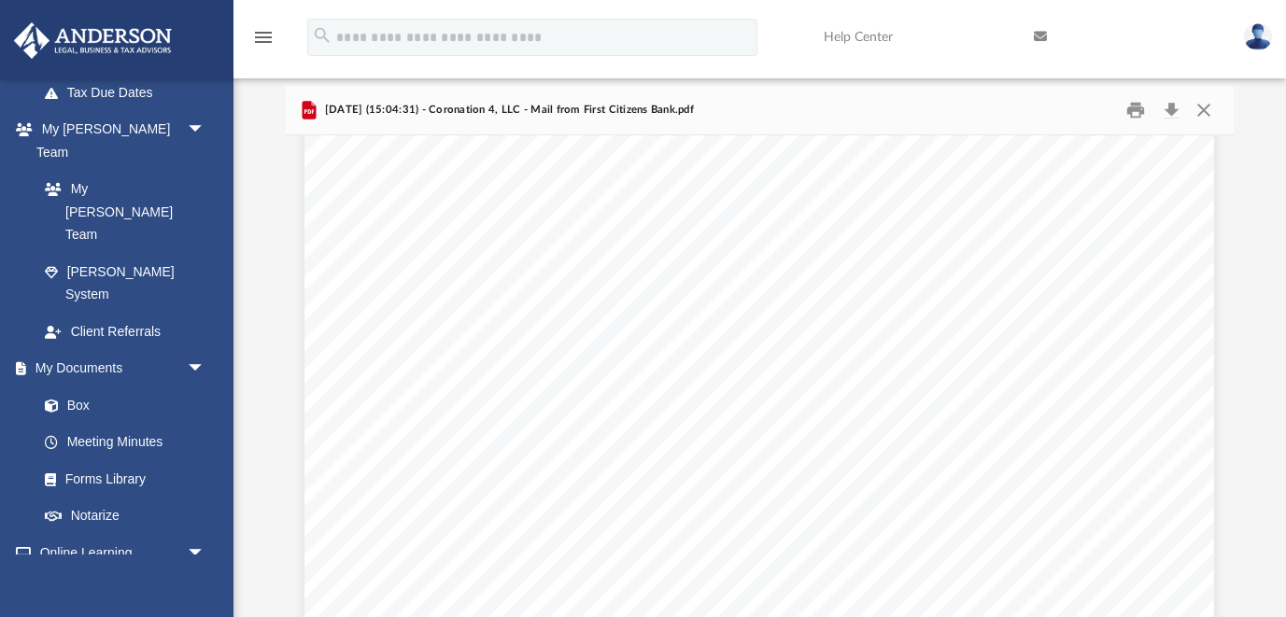
scroll to position [101, 0]
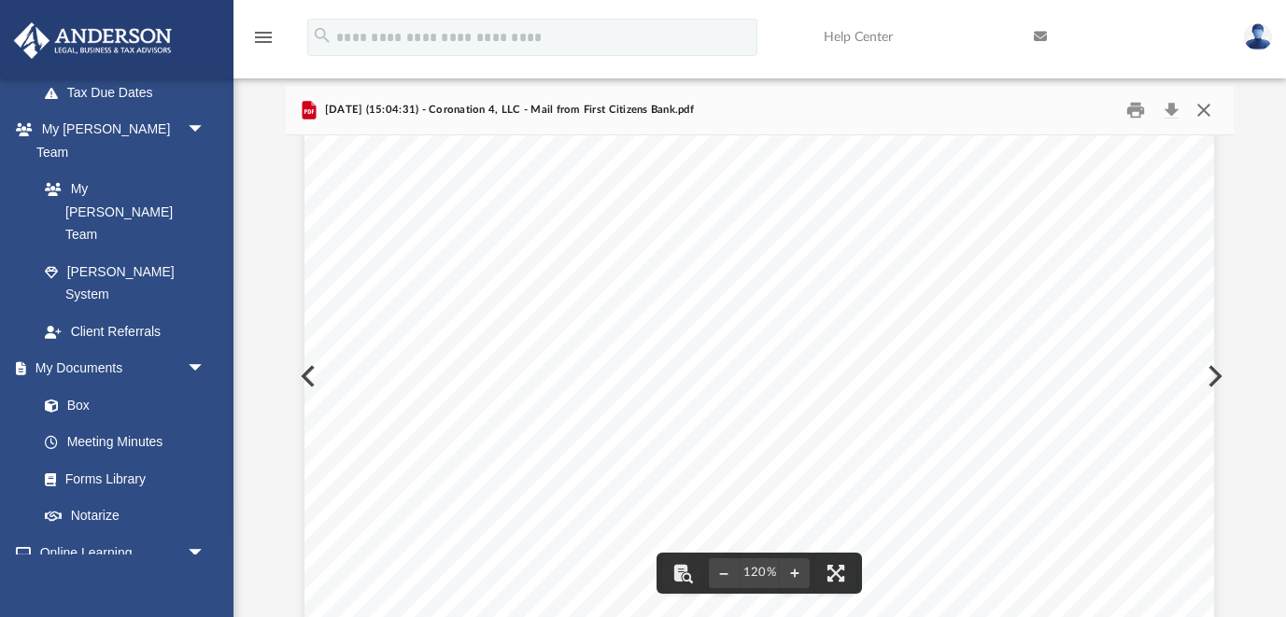
click at [1207, 109] on button "Close" at bounding box center [1204, 109] width 34 height 29
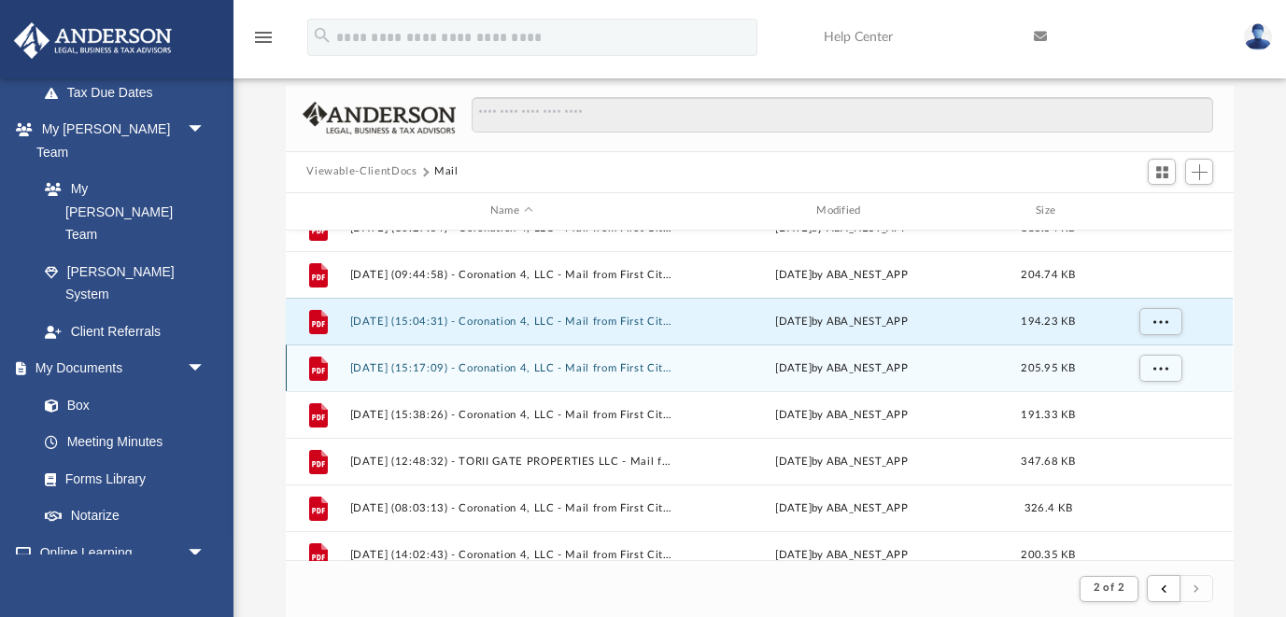
scroll to position [504, 0]
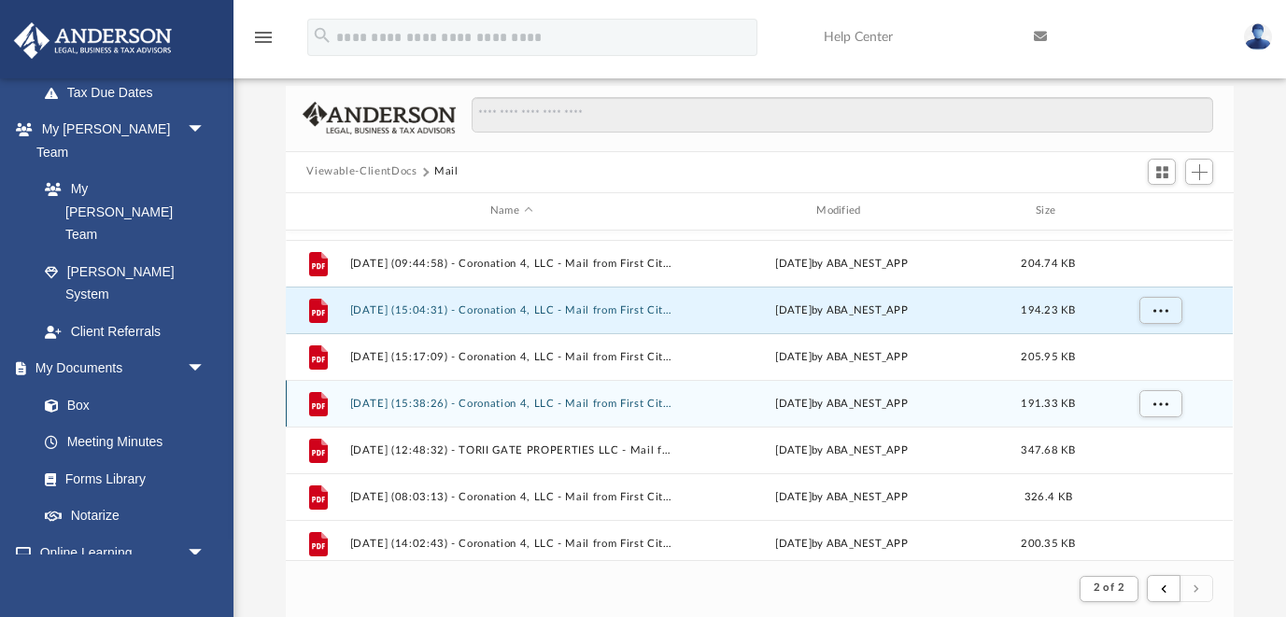
click at [629, 402] on button "[DATE] (15:38:26) - Coronation 4, LLC - Mail from First Citizens Bank.pdf" at bounding box center [511, 404] width 322 height 12
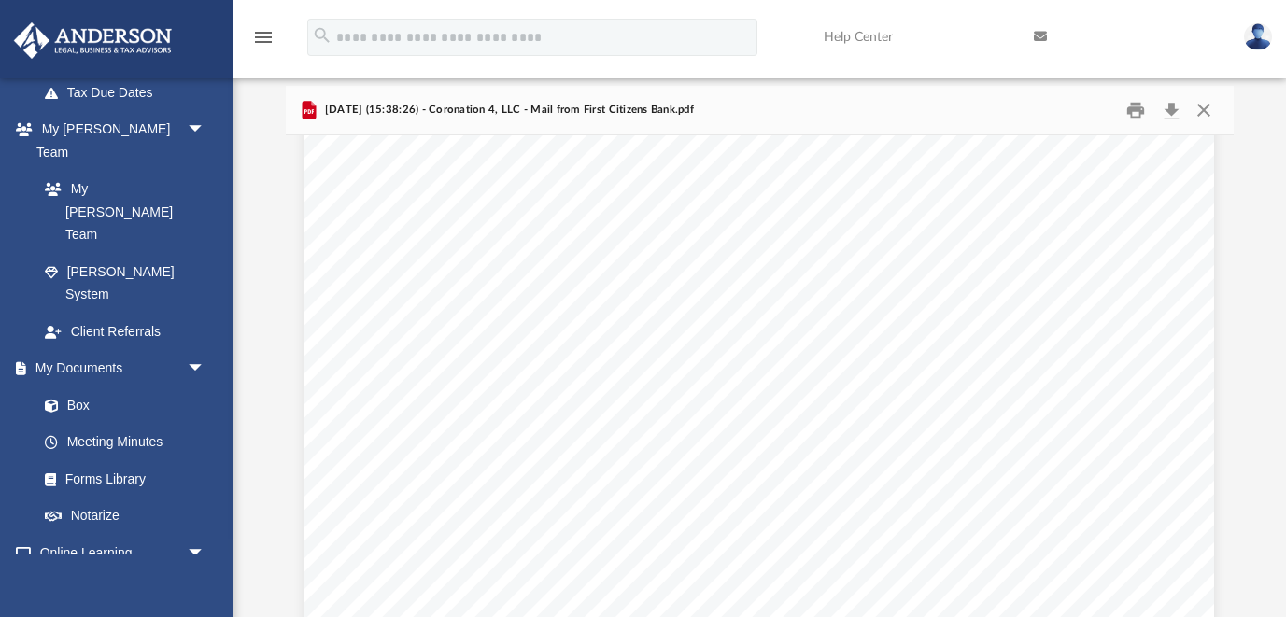
scroll to position [305, 0]
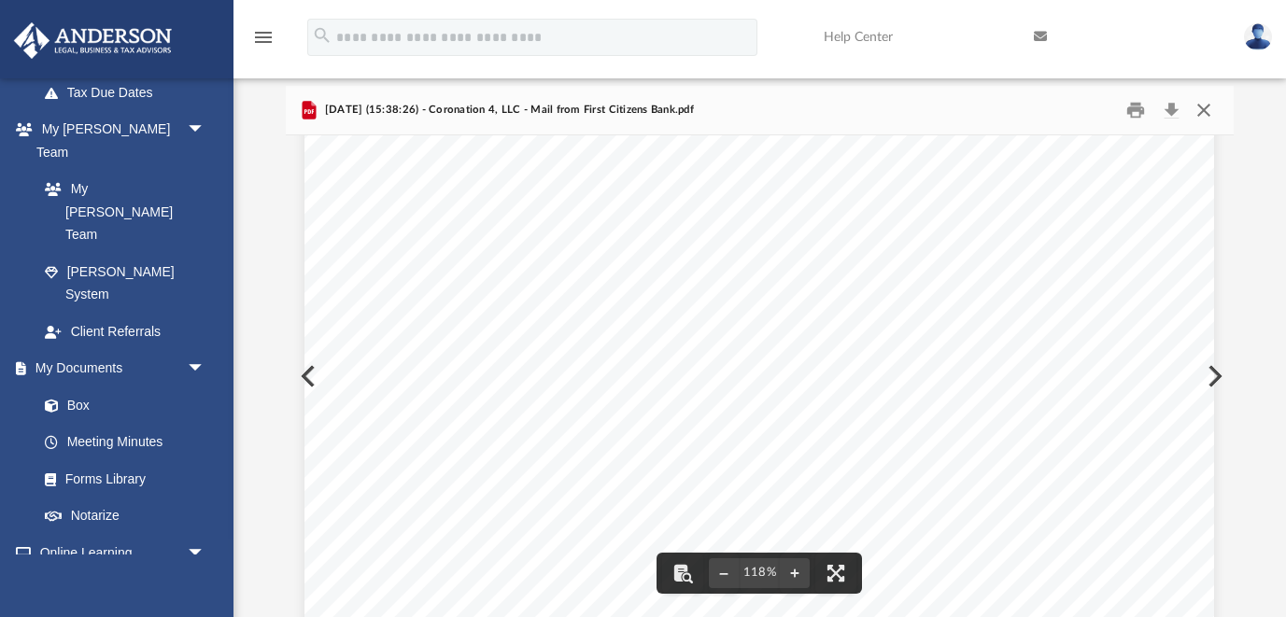
click at [1209, 107] on button "Close" at bounding box center [1204, 109] width 34 height 29
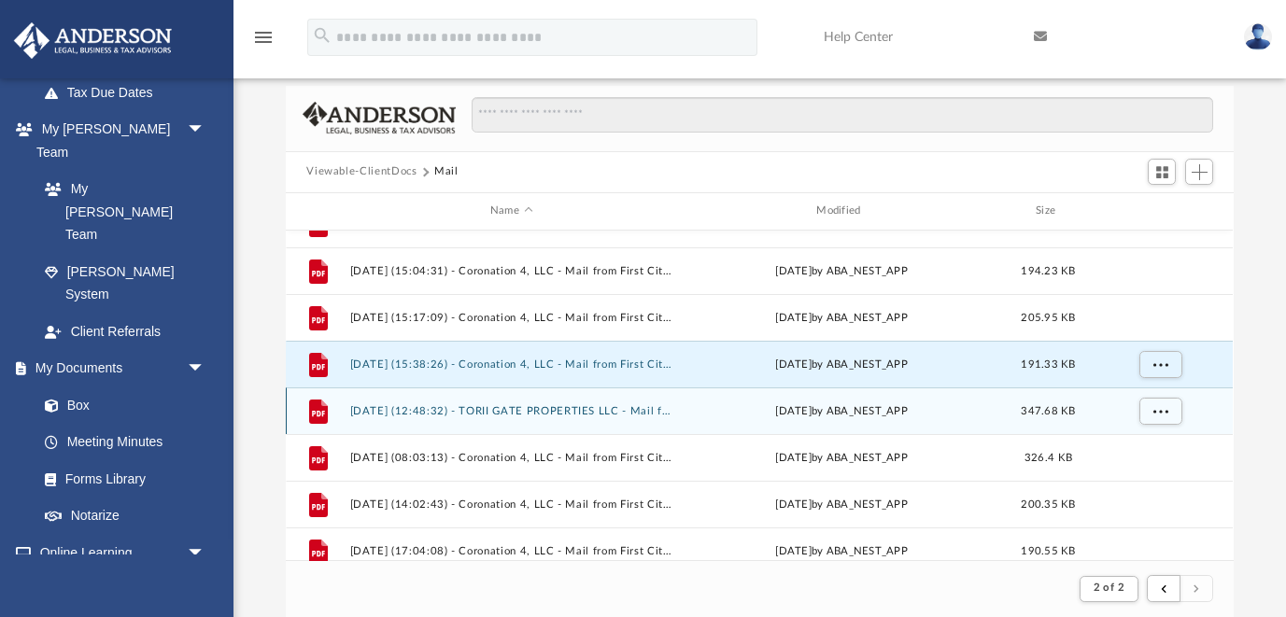
scroll to position [546, 0]
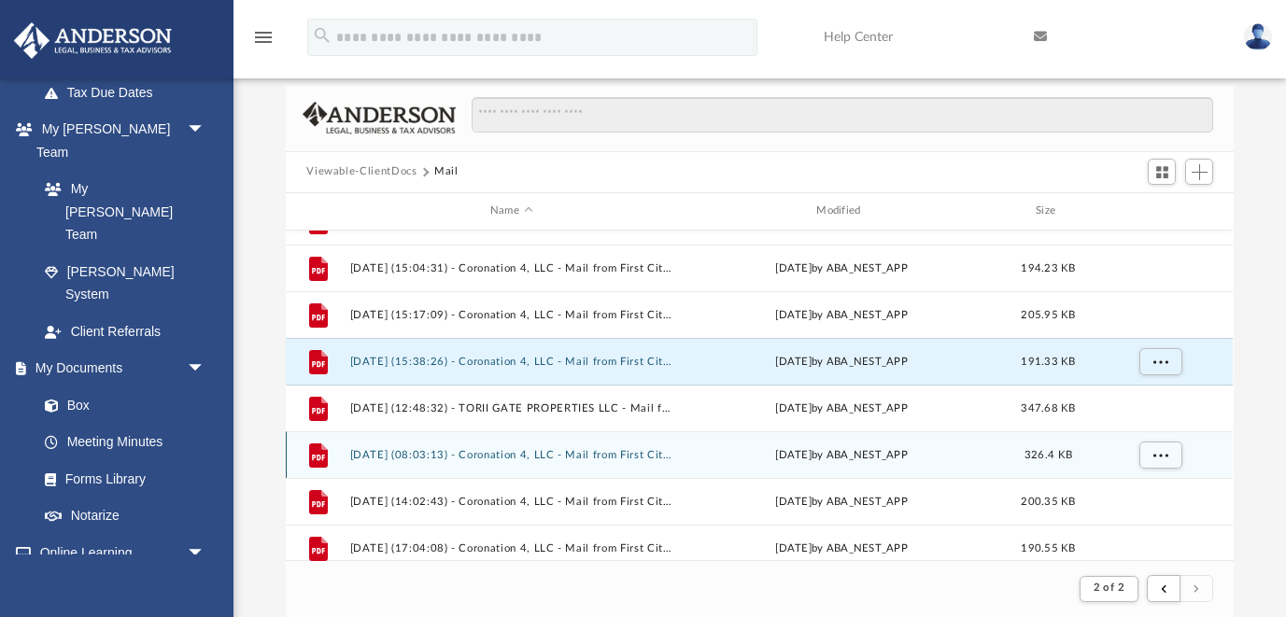
click at [582, 452] on button "[DATE] (08:03:13) - Coronation 4, LLC - Mail from First Citizens Bank.pdf" at bounding box center [511, 455] width 322 height 12
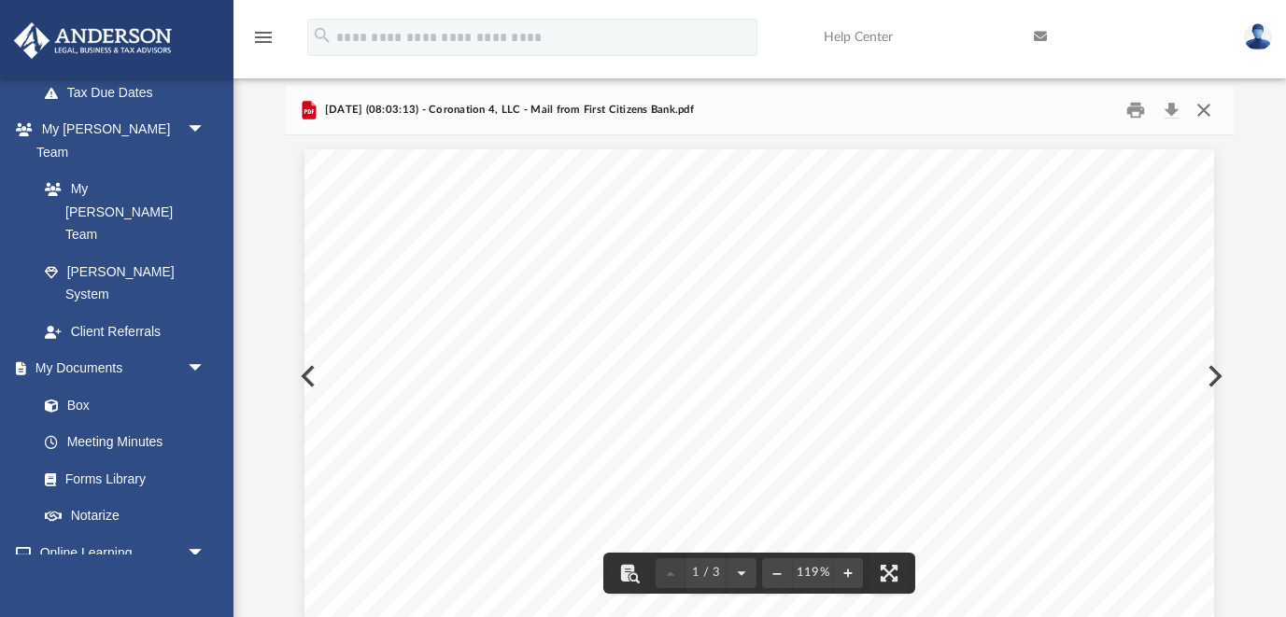
click at [1200, 107] on button "Close" at bounding box center [1204, 109] width 34 height 29
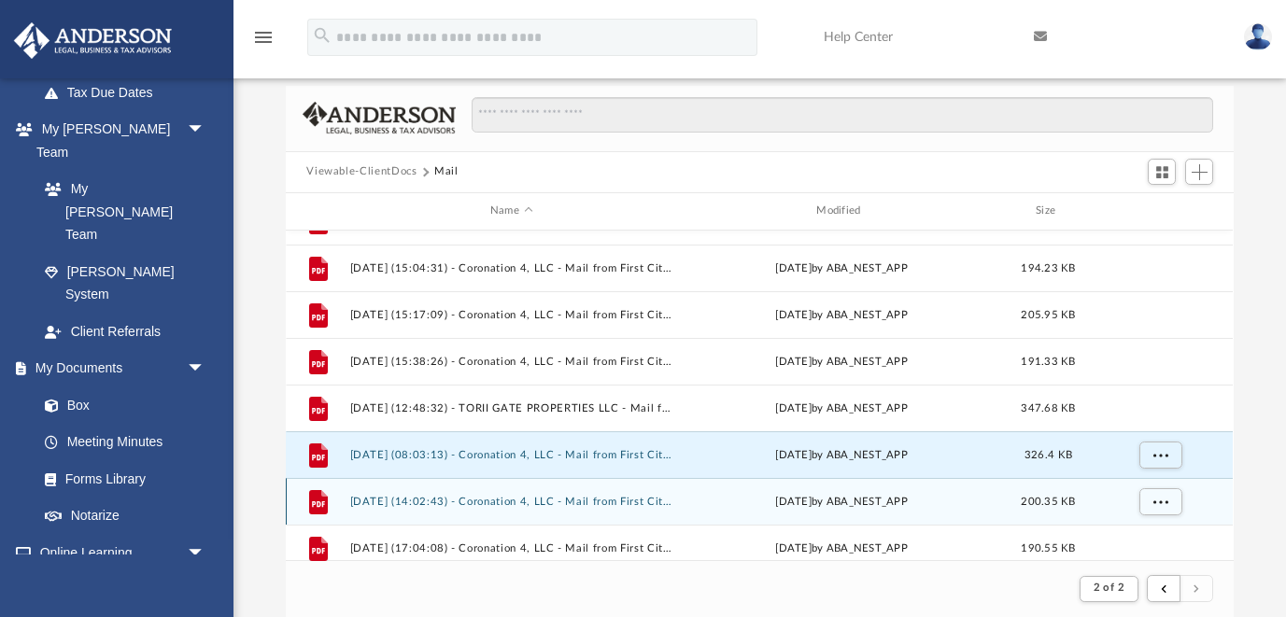
click at [628, 501] on button "[DATE] (14:02:43) - Coronation 4, LLC - Mail from First Citizens Bank.pdf" at bounding box center [511, 502] width 322 height 12
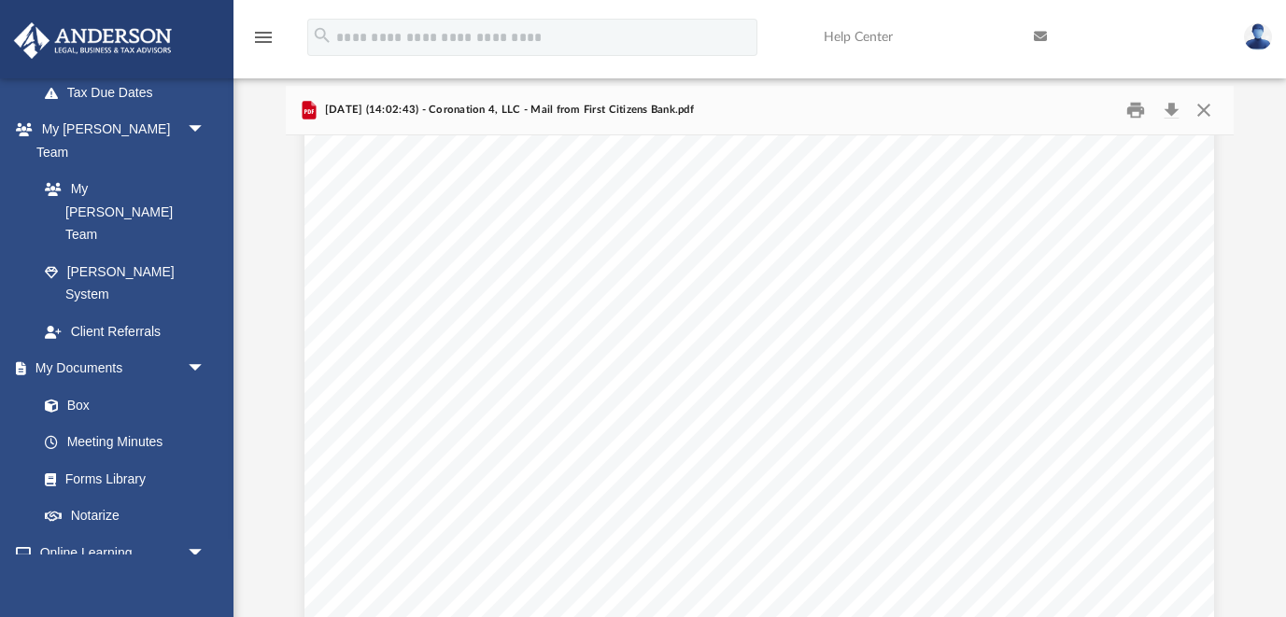
scroll to position [0, 0]
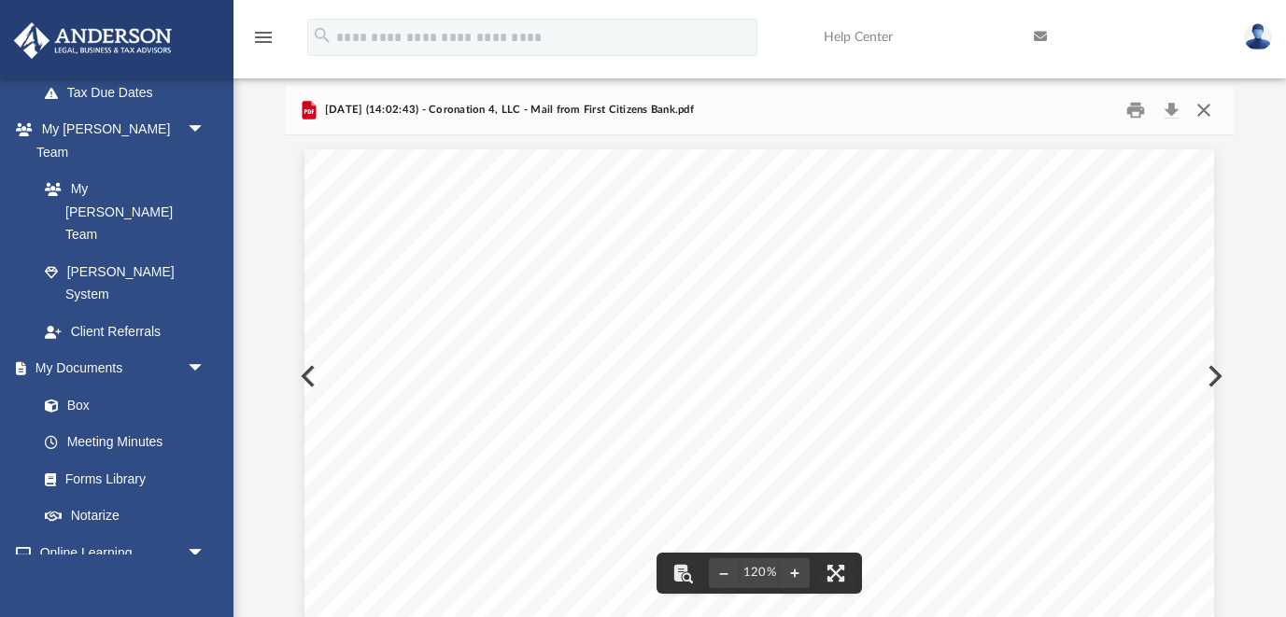
click at [1201, 108] on button "Close" at bounding box center [1204, 109] width 34 height 29
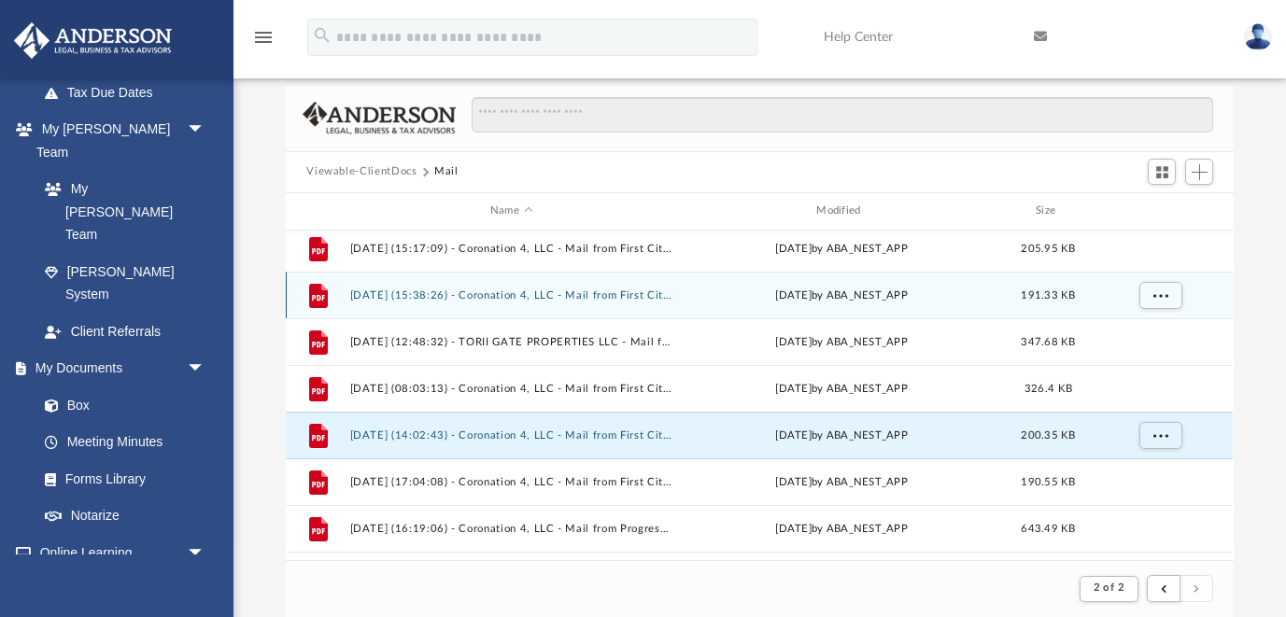
scroll to position [616, 0]
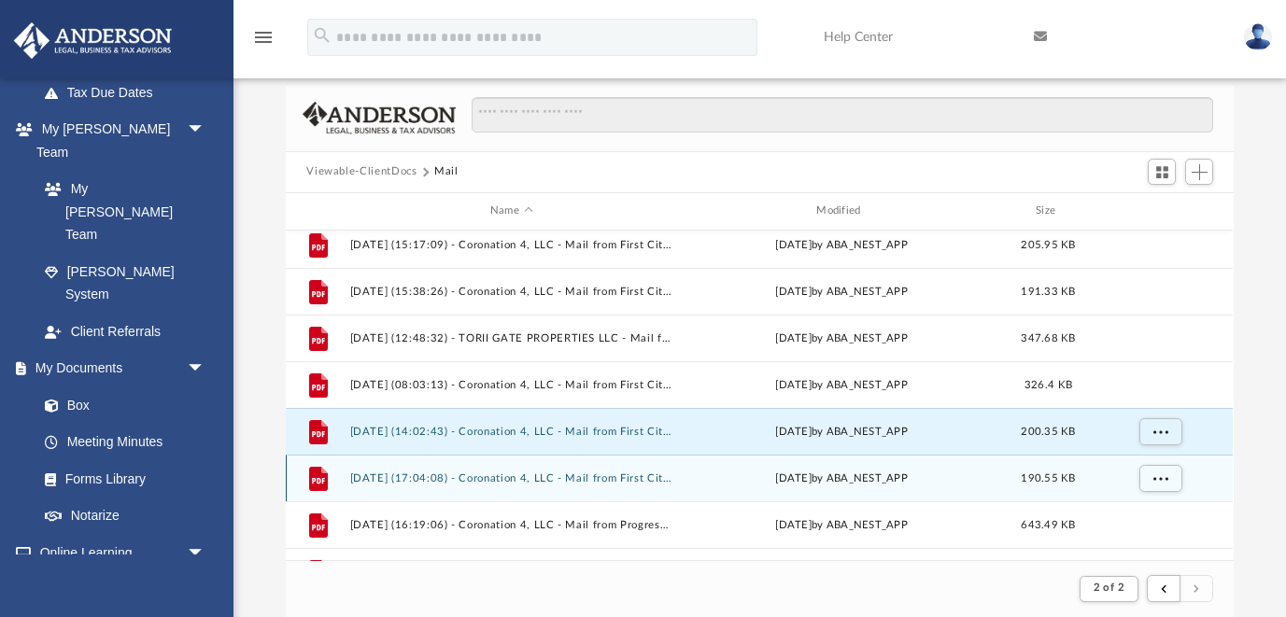
click at [581, 480] on button "[DATE] (17:04:08) - Coronation 4, LLC - Mail from First Citizens Bank.pdf" at bounding box center [511, 479] width 322 height 12
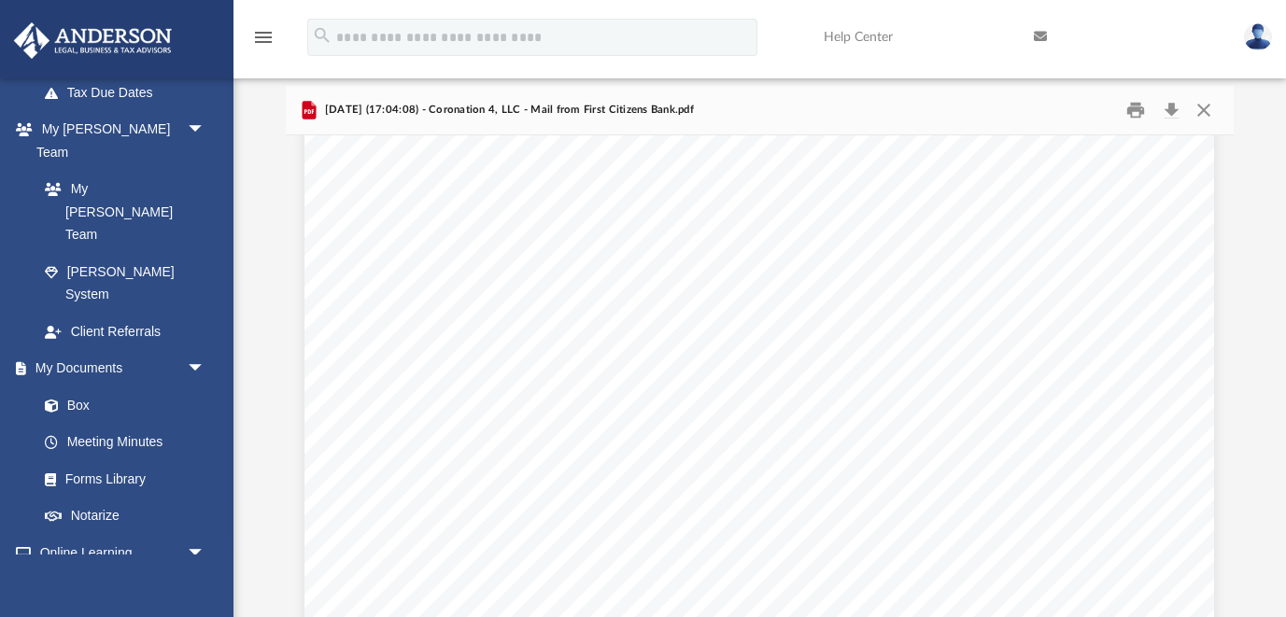
scroll to position [429, 0]
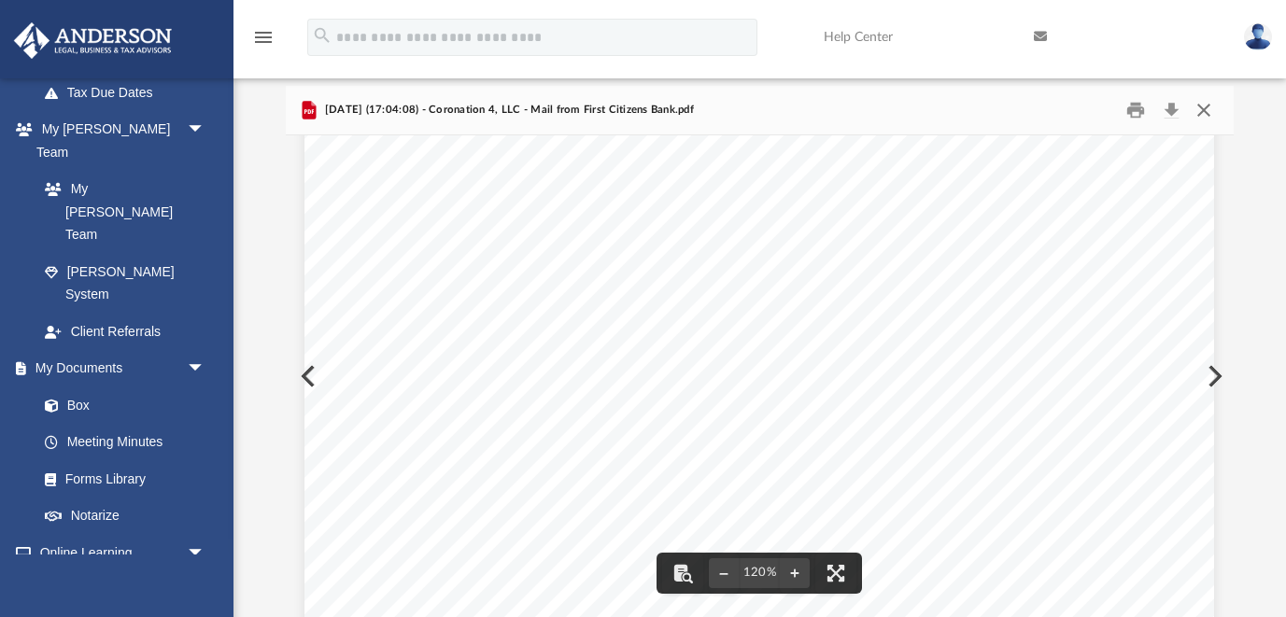
click at [1213, 106] on button "Close" at bounding box center [1204, 109] width 34 height 29
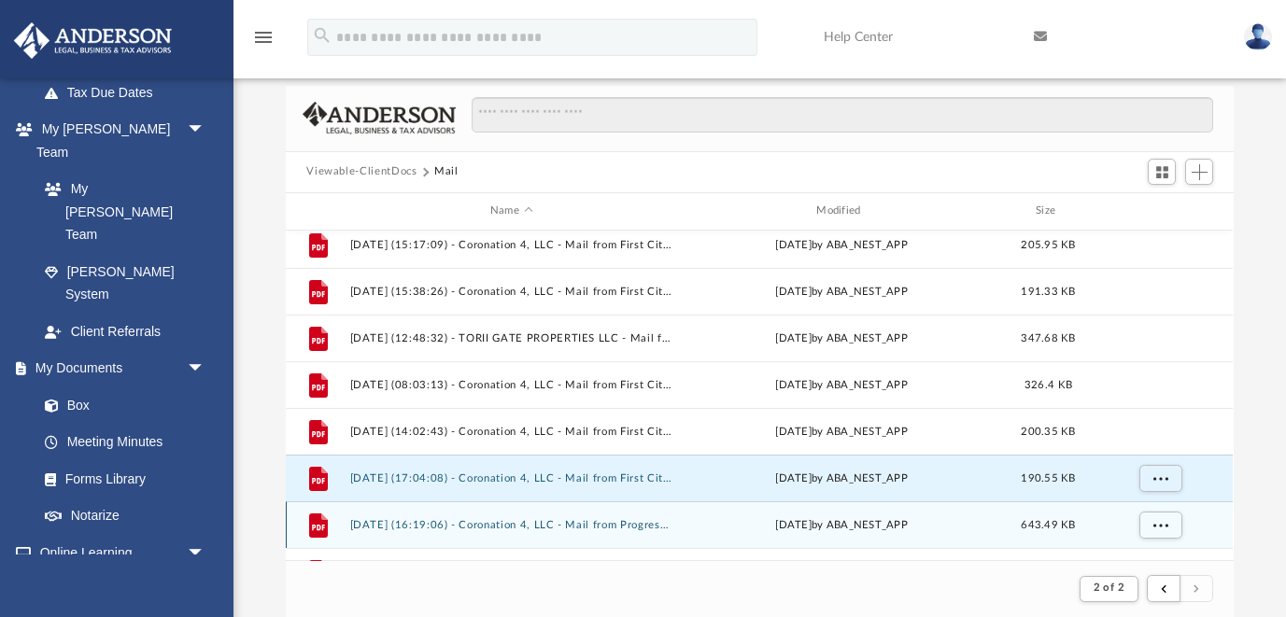
click at [629, 525] on button "[DATE] (16:19:06) - Coronation 4, LLC - Mail from Progressive Home, by Homesite…" at bounding box center [511, 525] width 322 height 12
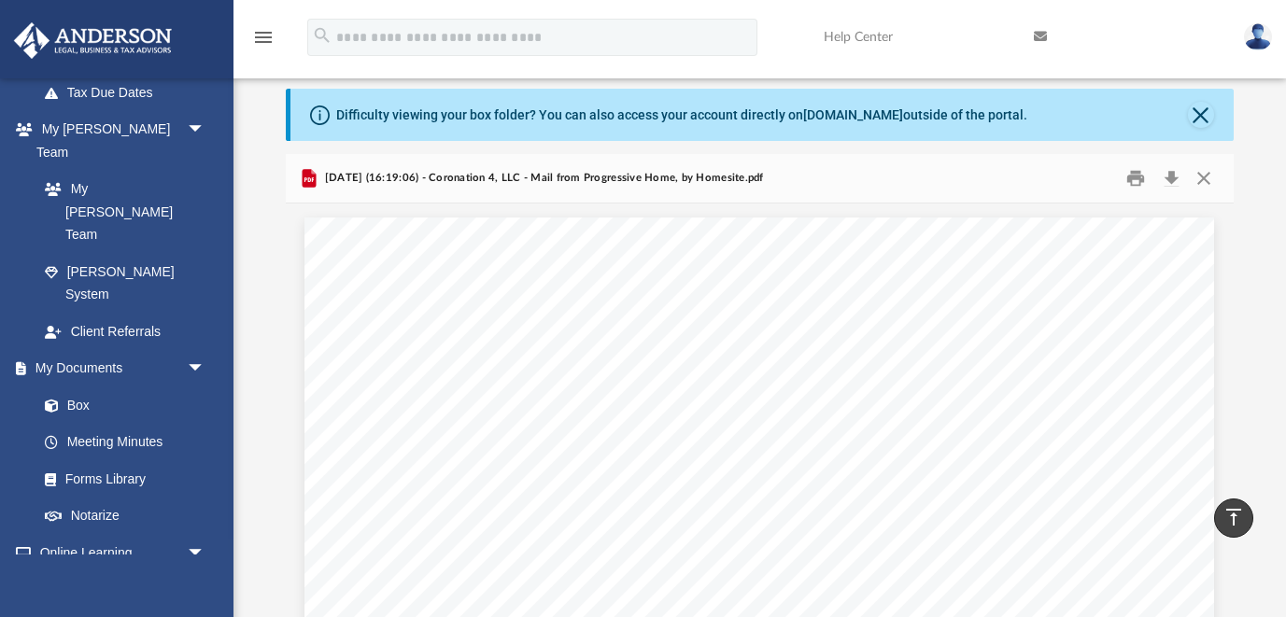
scroll to position [0, 0]
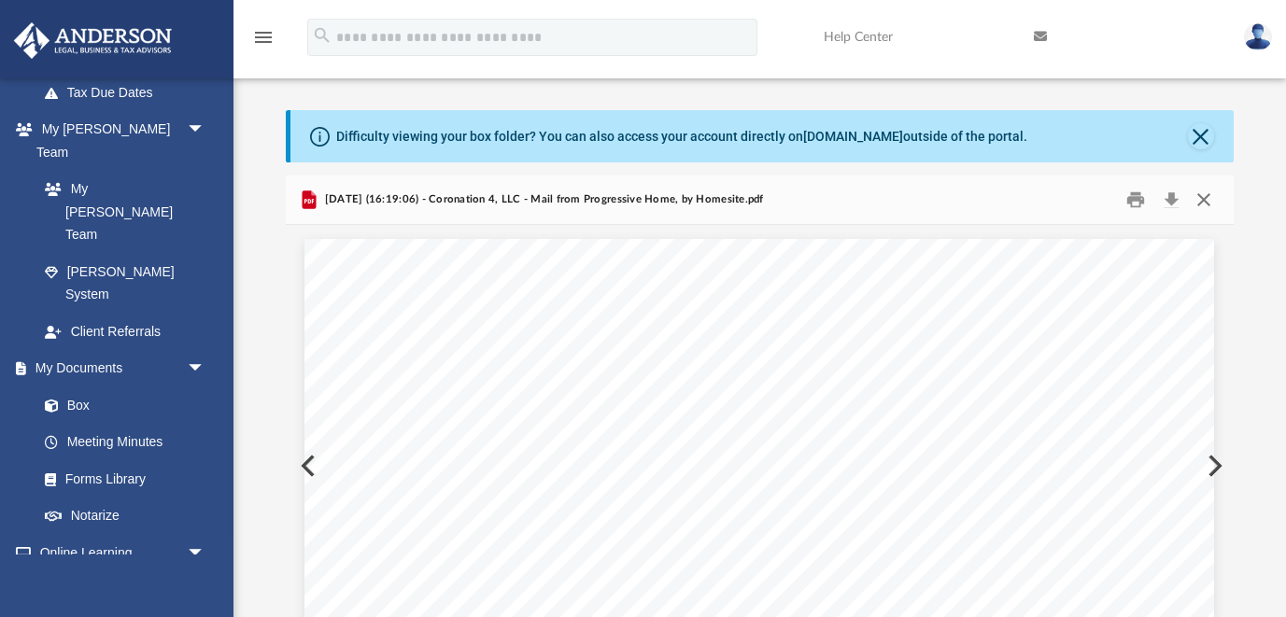
click at [1205, 193] on button "Close" at bounding box center [1204, 199] width 34 height 29
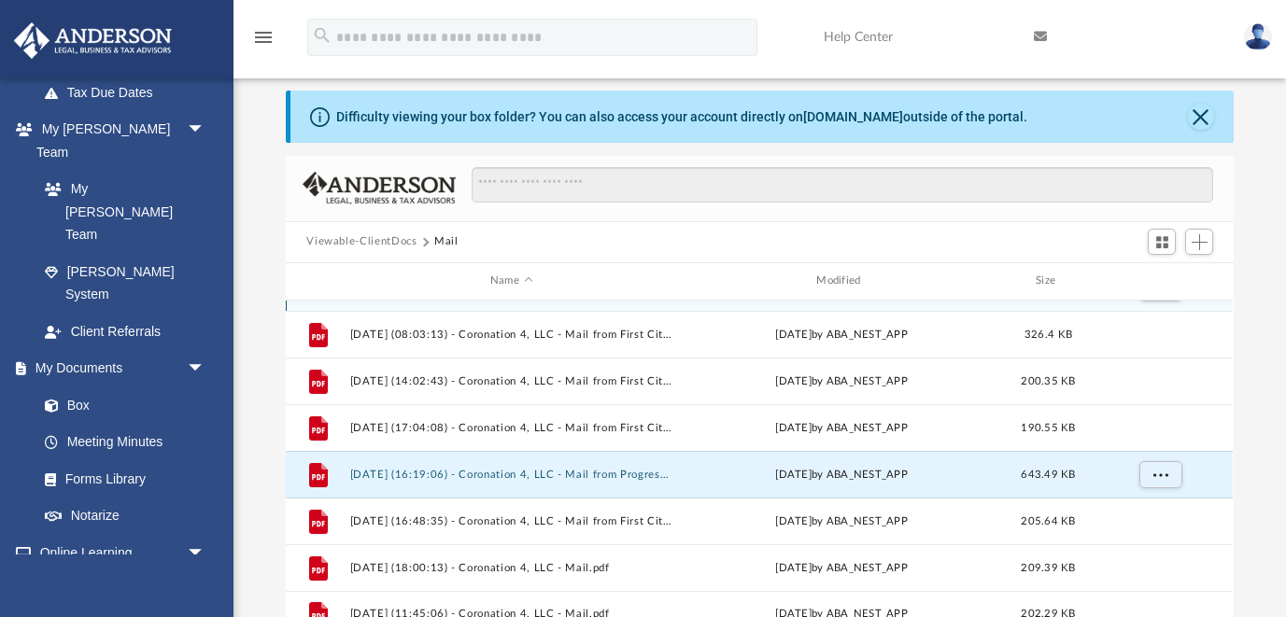
scroll to position [743, 0]
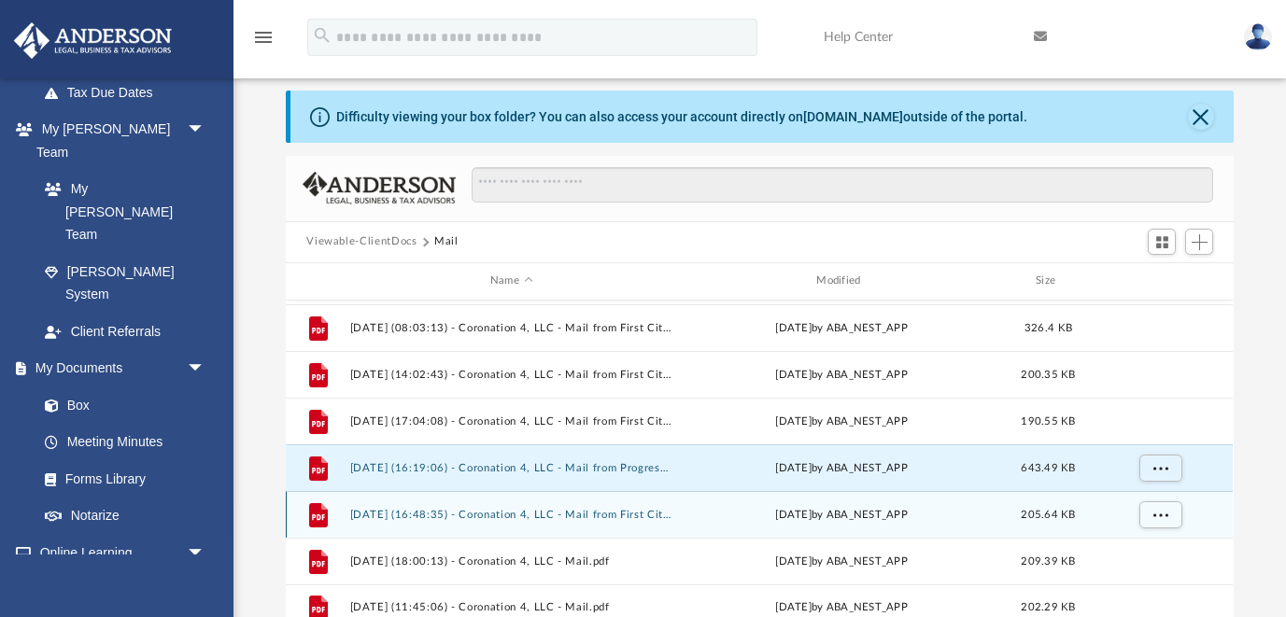
click at [589, 509] on button "[DATE] (16:48:35) - Coronation 4, LLC - Mail from First Citizens Bank.pdf" at bounding box center [511, 515] width 322 height 12
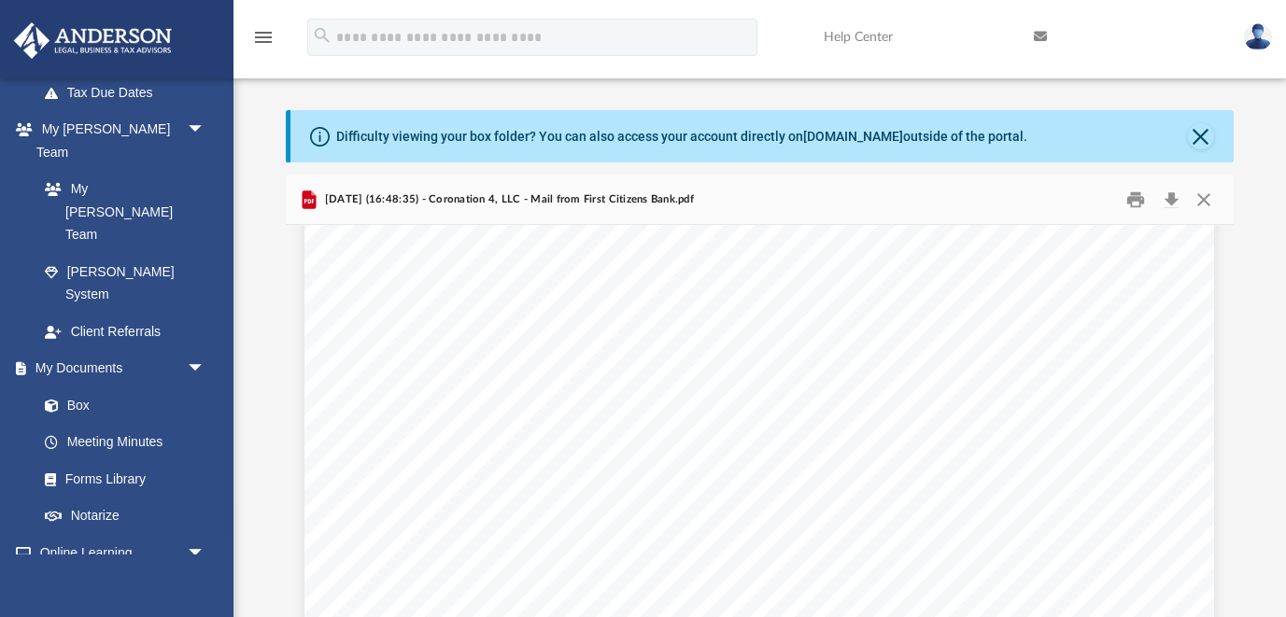
scroll to position [491, 0]
click at [1203, 199] on button "Close" at bounding box center [1204, 199] width 34 height 29
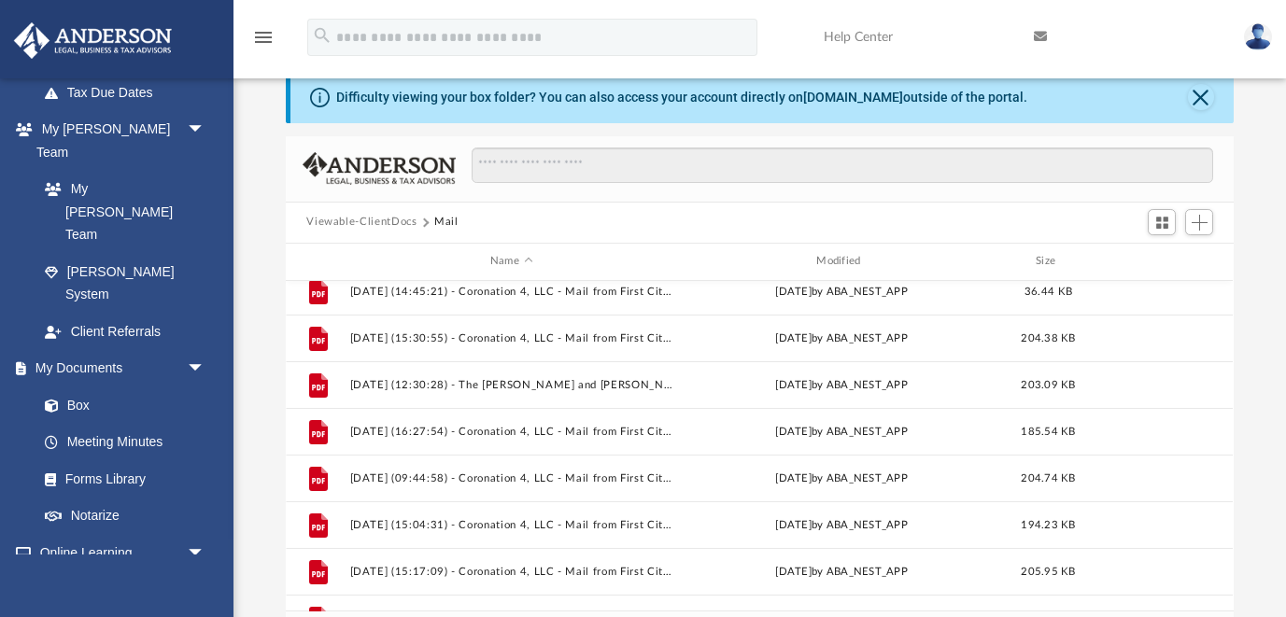
scroll to position [335, 0]
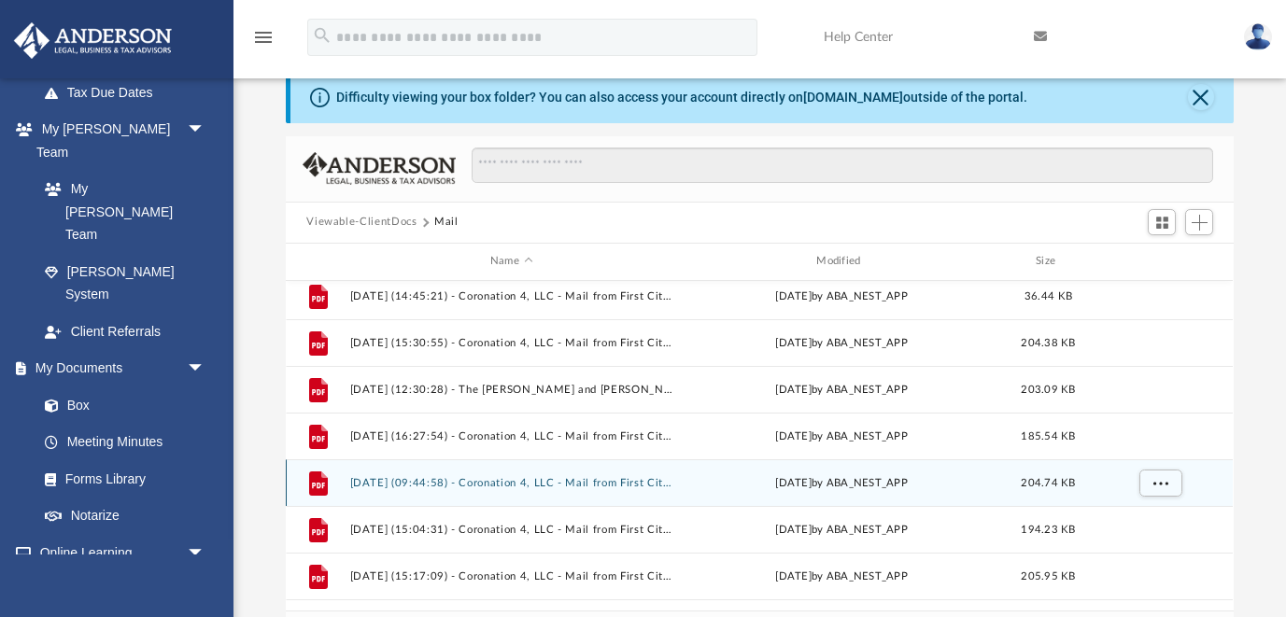
click at [630, 477] on button "[DATE] (09:44:58) - Coronation 4, LLC - Mail from First Citizens Bank.pdf" at bounding box center [511, 483] width 322 height 12
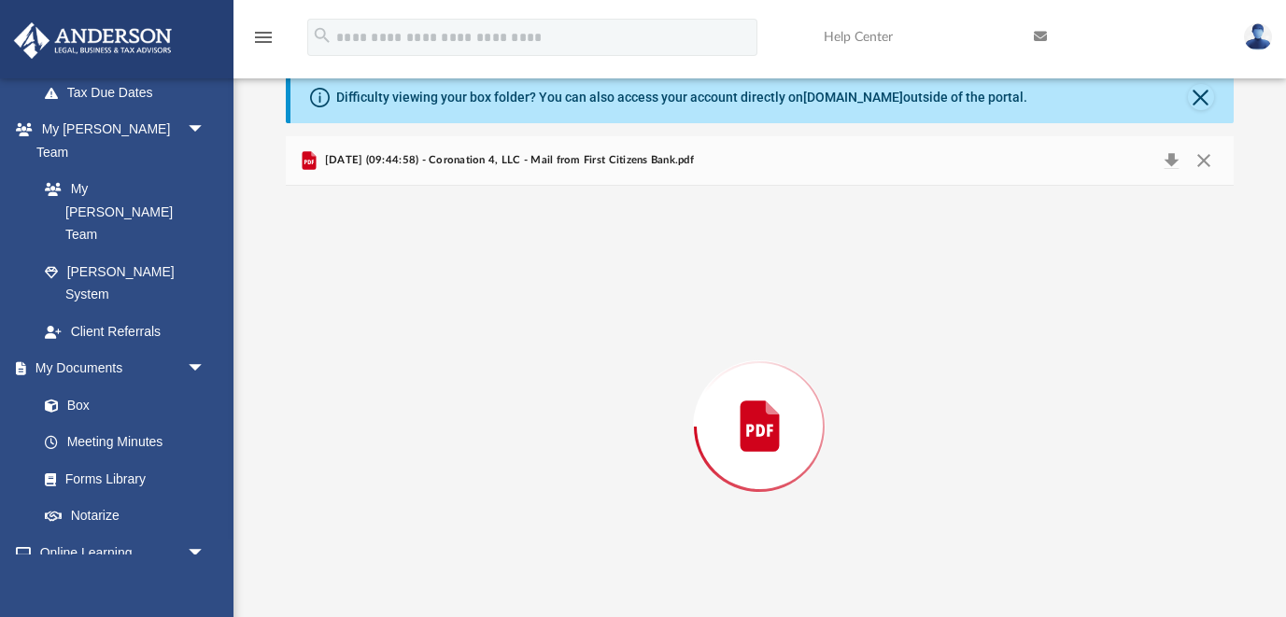
scroll to position [90, 0]
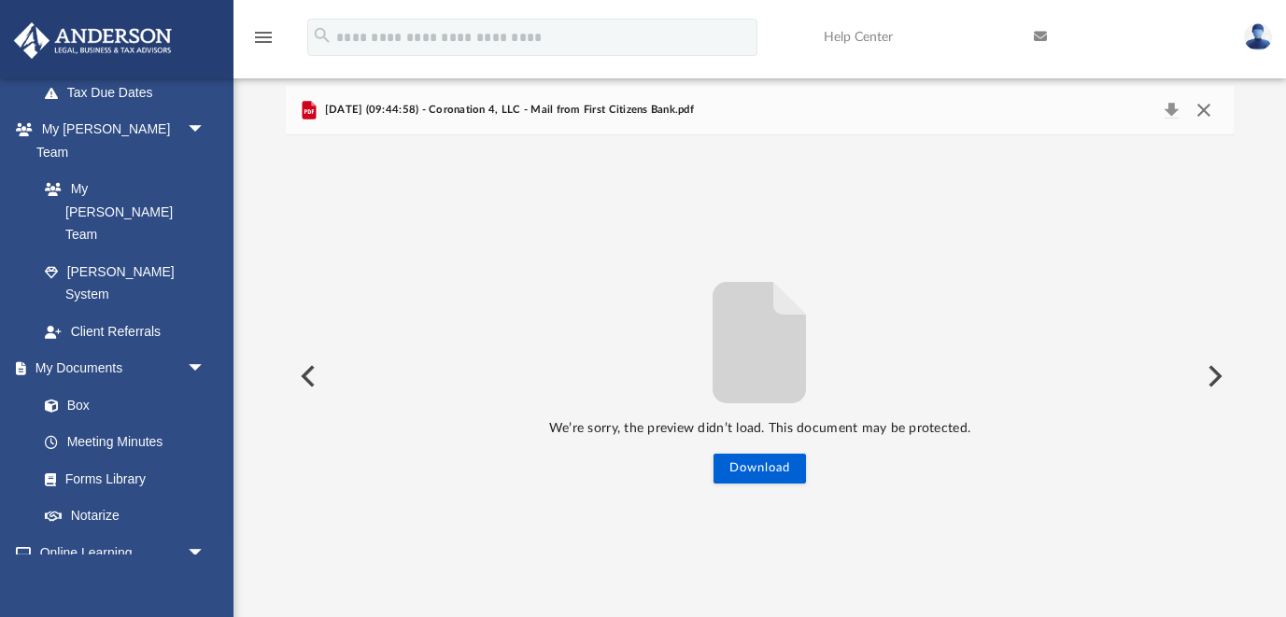
click at [1207, 116] on button "Close" at bounding box center [1204, 110] width 34 height 26
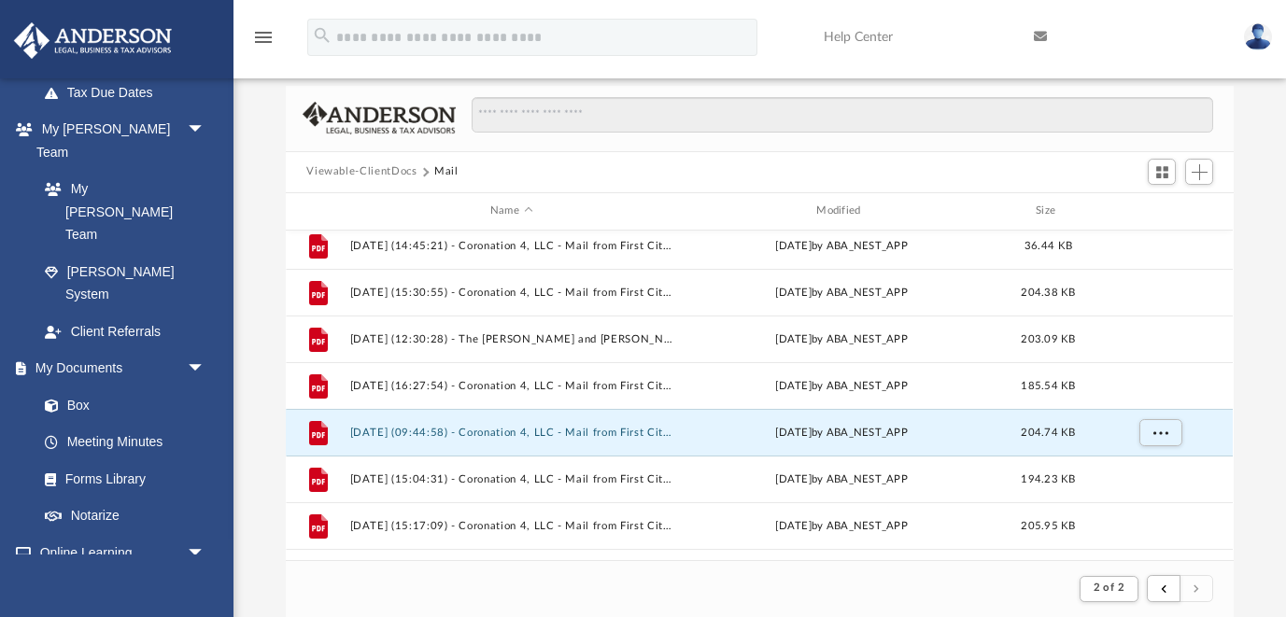
click at [1258, 37] on img at bounding box center [1258, 36] width 28 height 27
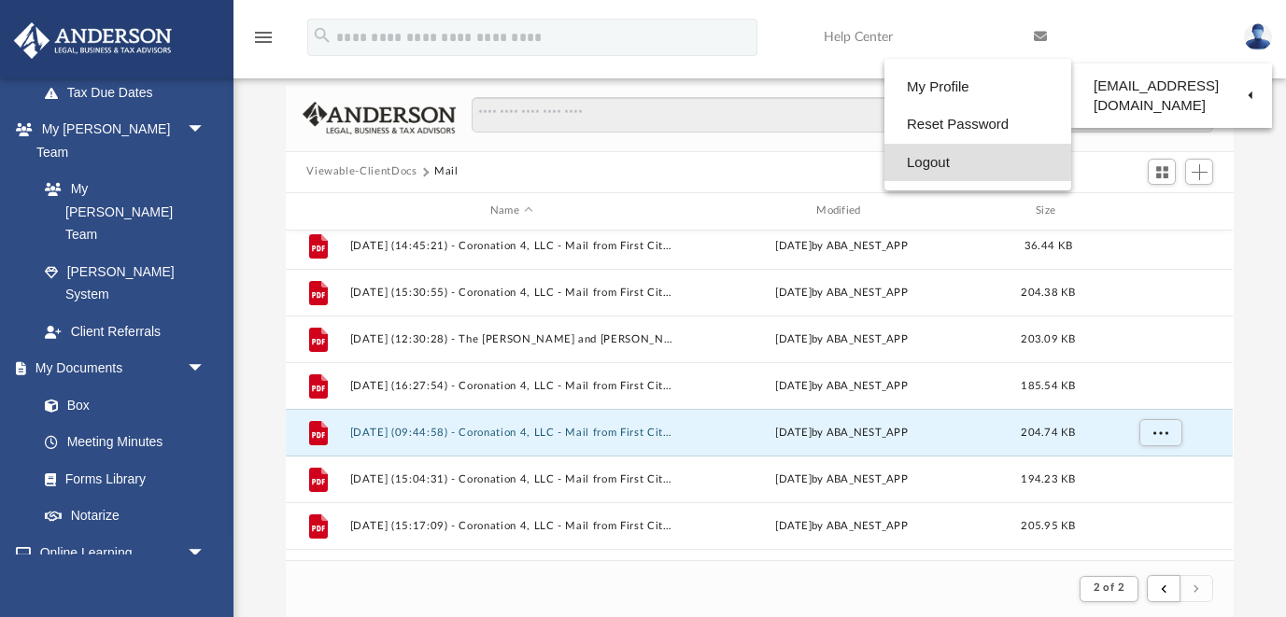
click at [894, 156] on link "Logout" at bounding box center [977, 163] width 187 height 38
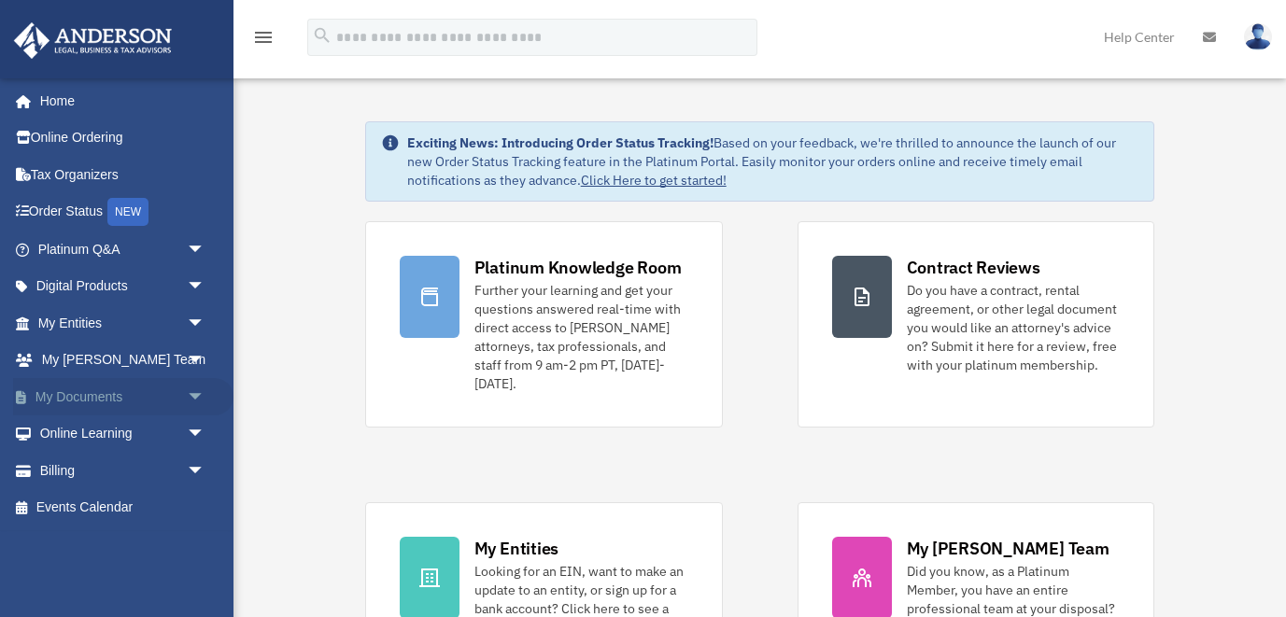
click at [156, 398] on link "My Documents arrow_drop_down" at bounding box center [123, 396] width 220 height 37
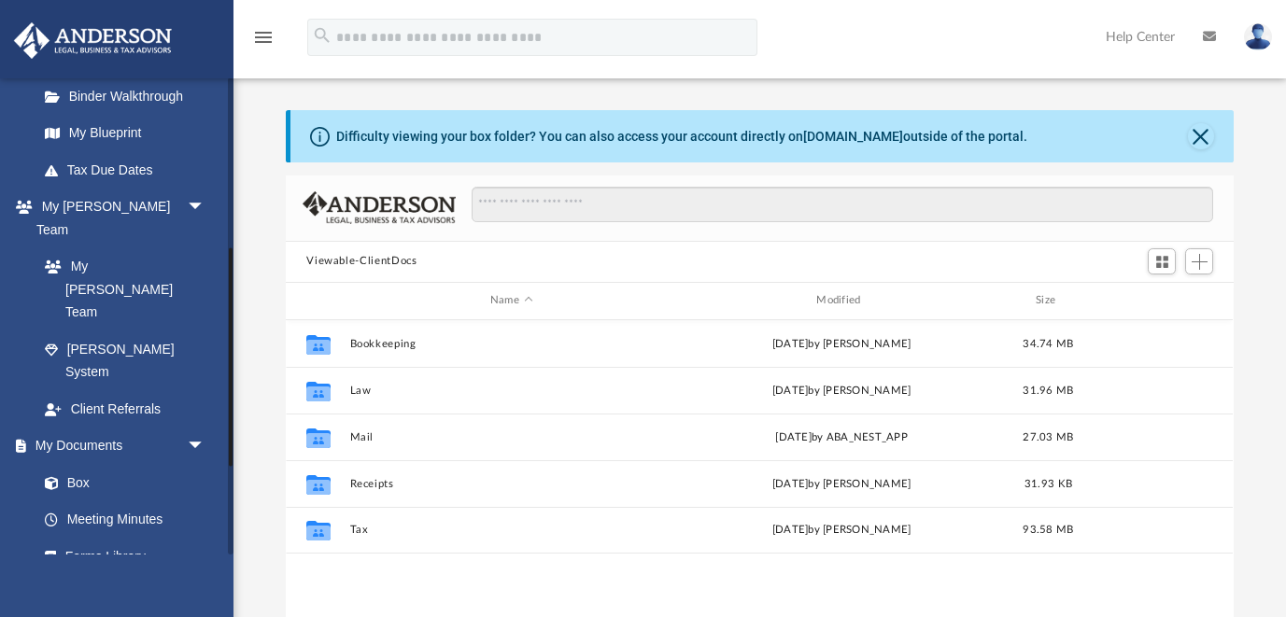
scroll to position [387, 0]
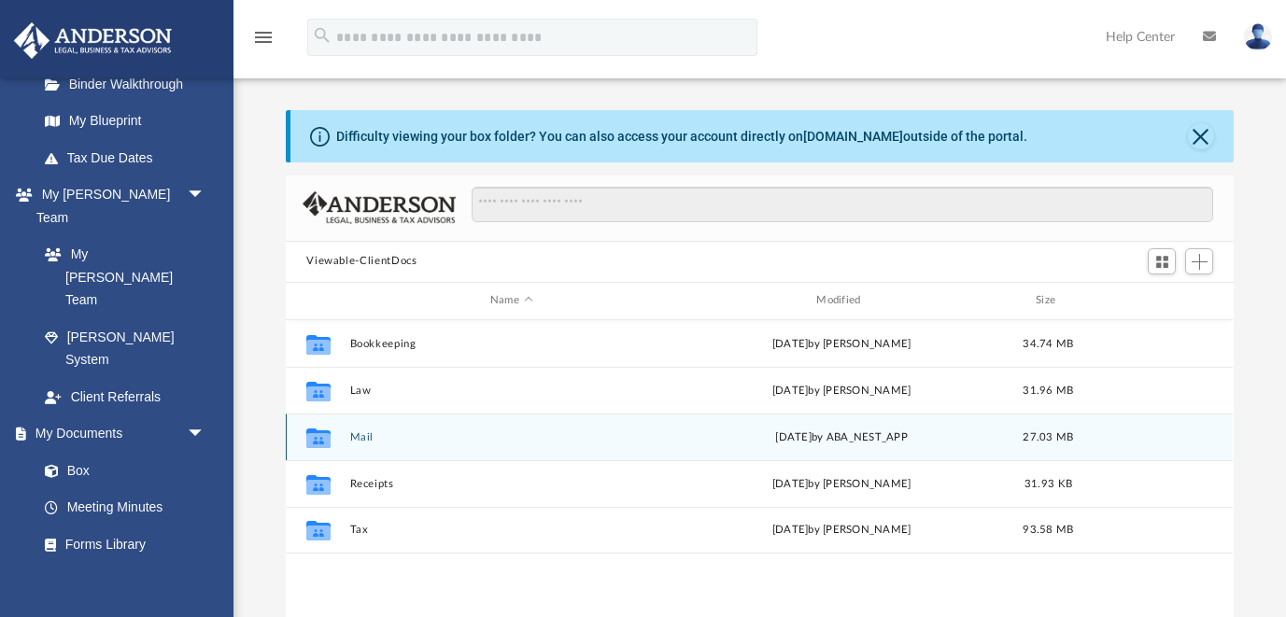
click at [366, 439] on button "Mail" at bounding box center [511, 437] width 322 height 12
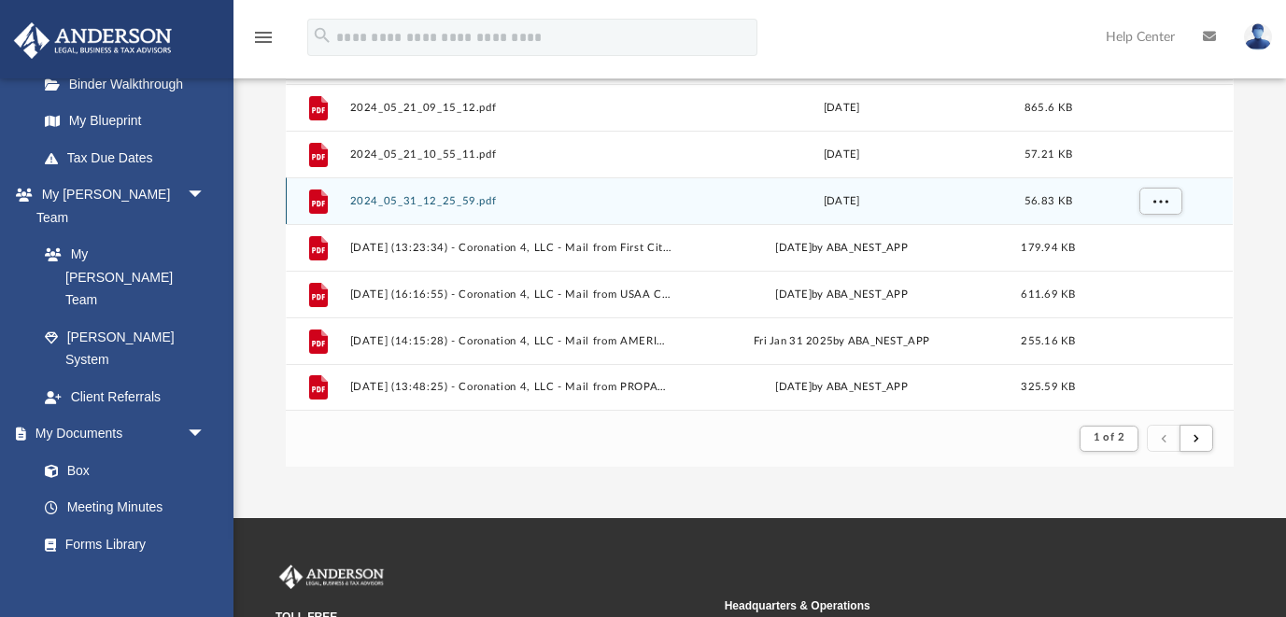
scroll to position [241, 0]
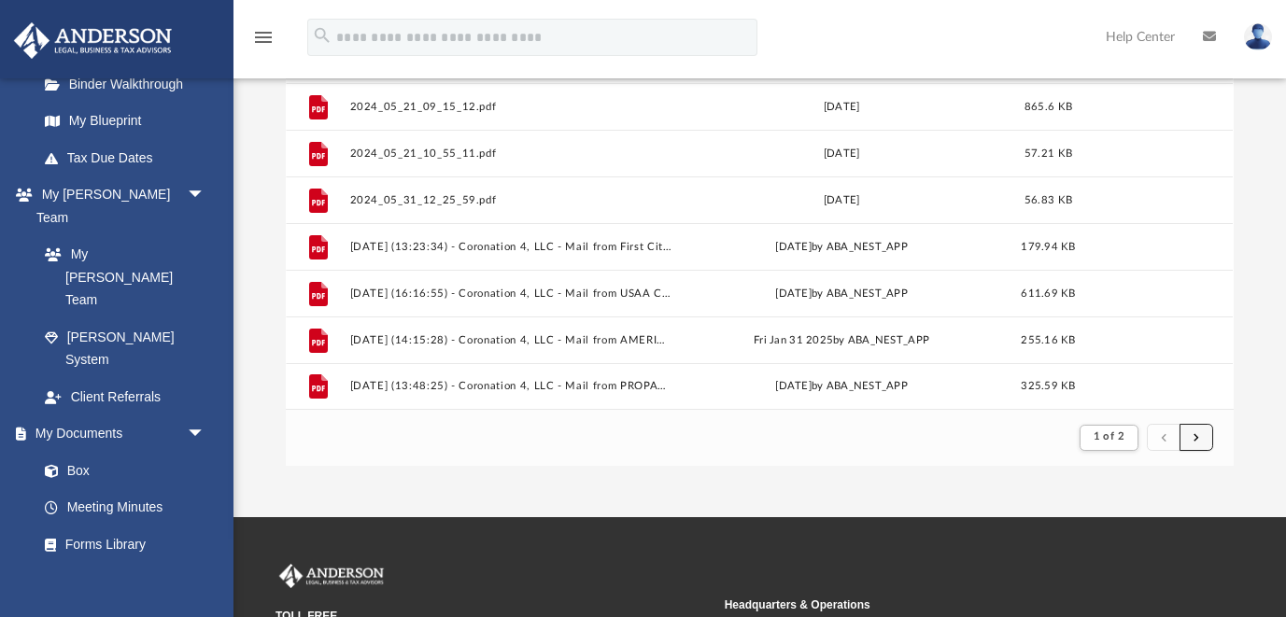
click at [1201, 434] on button "submit" at bounding box center [1196, 437] width 34 height 27
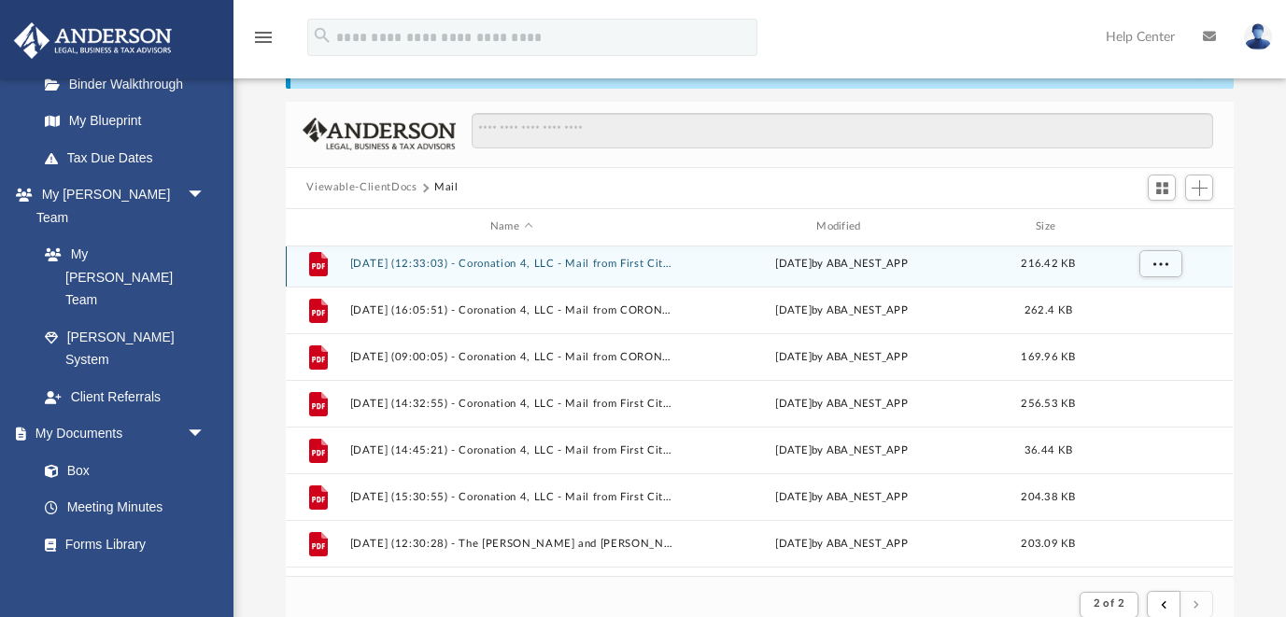
scroll to position [150, 0]
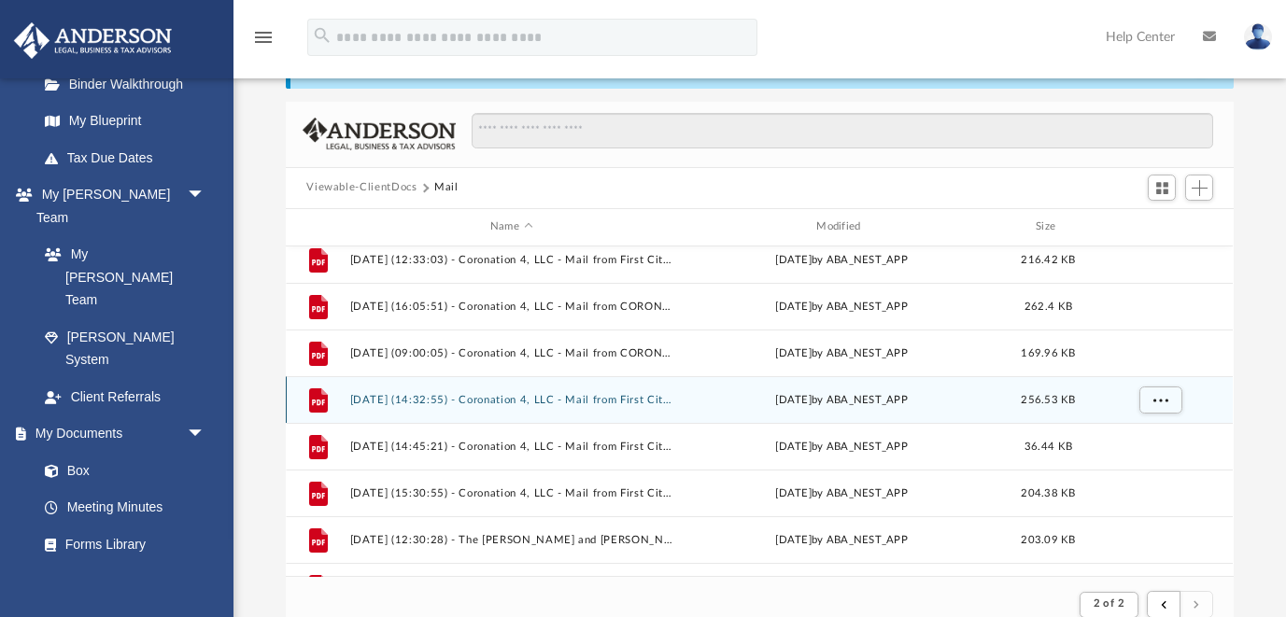
click at [596, 400] on button "[DATE] (14:32:55) - Coronation 4, LLC - Mail from First Citizens Bank.pdf" at bounding box center [511, 400] width 322 height 12
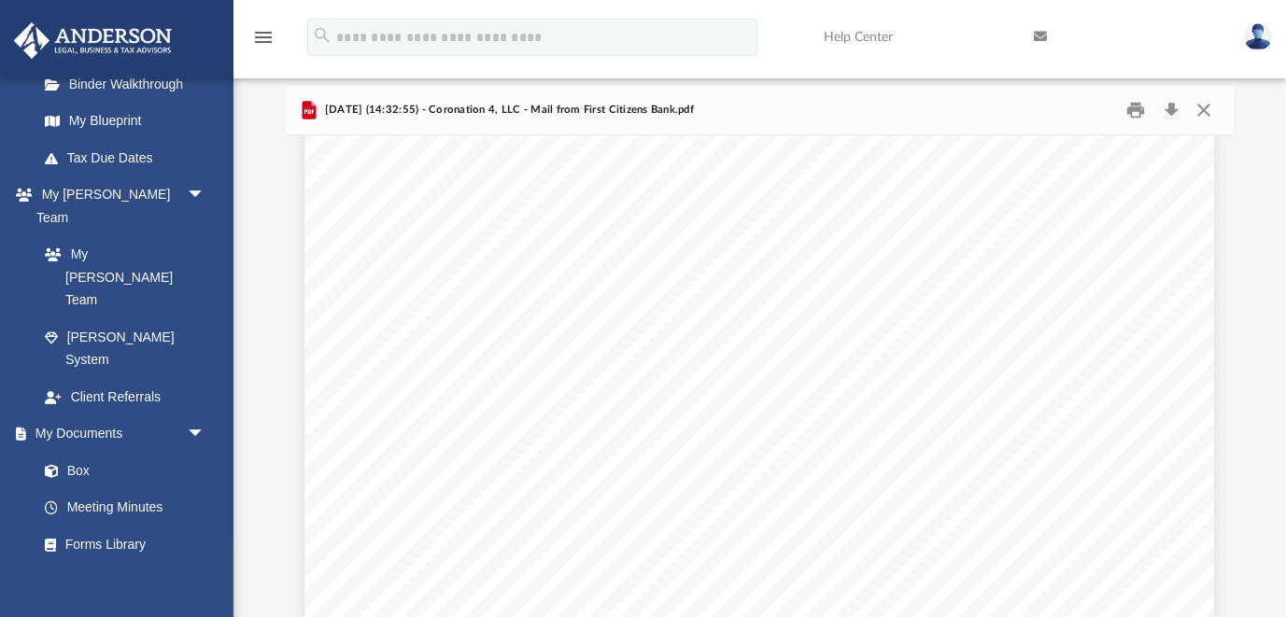
scroll to position [160, 0]
